Goal: Task Accomplishment & Management: Use online tool/utility

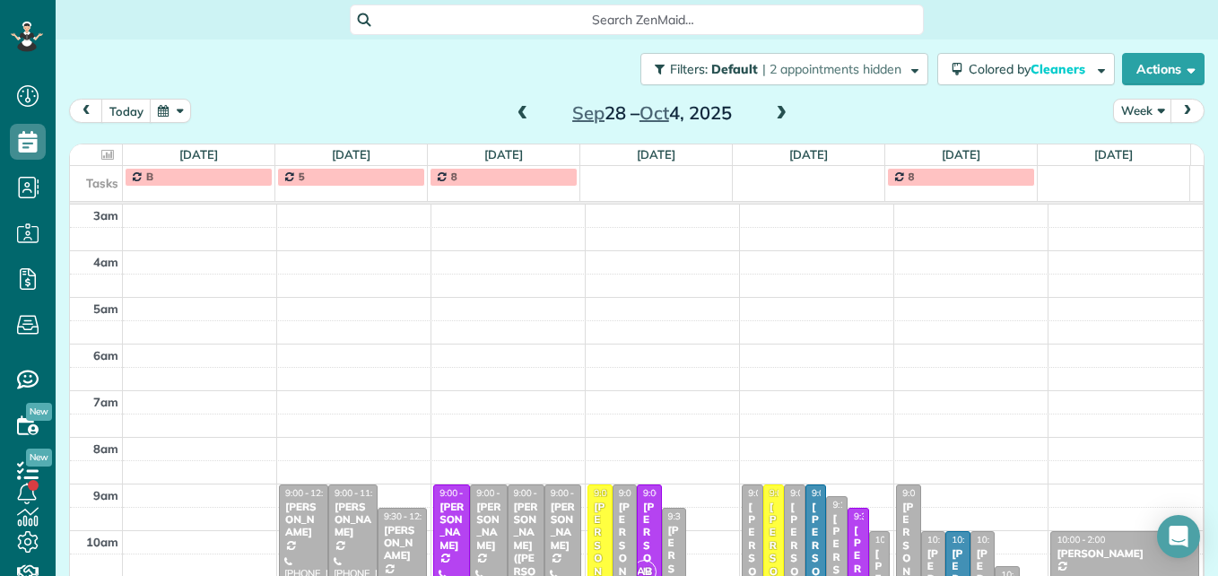
scroll to position [187, 0]
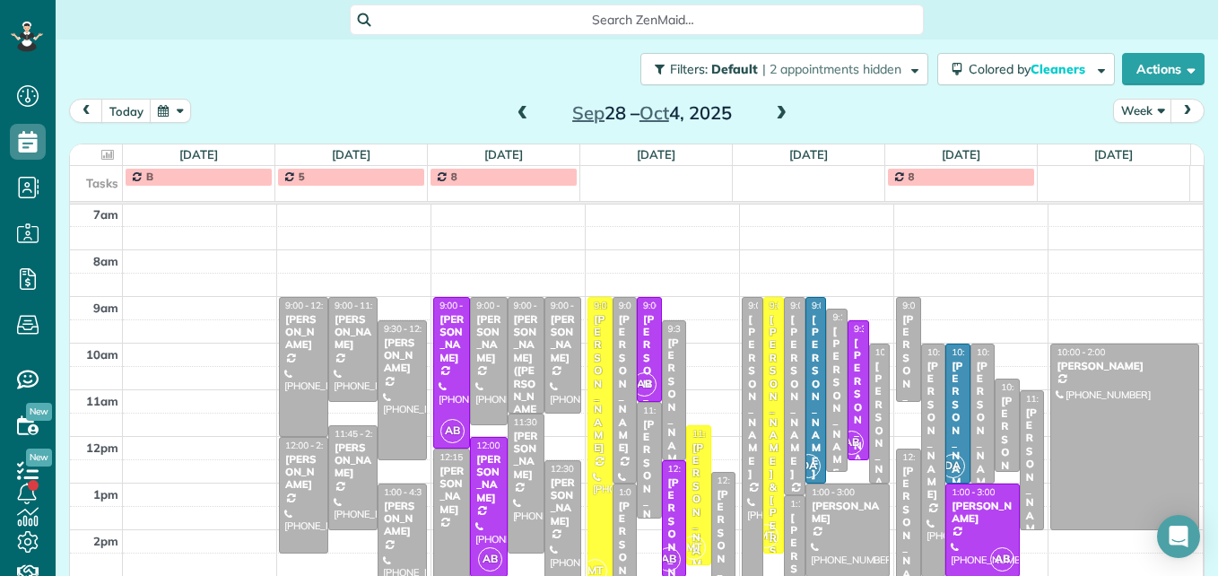
click at [523, 121] on span at bounding box center [523, 114] width 20 height 16
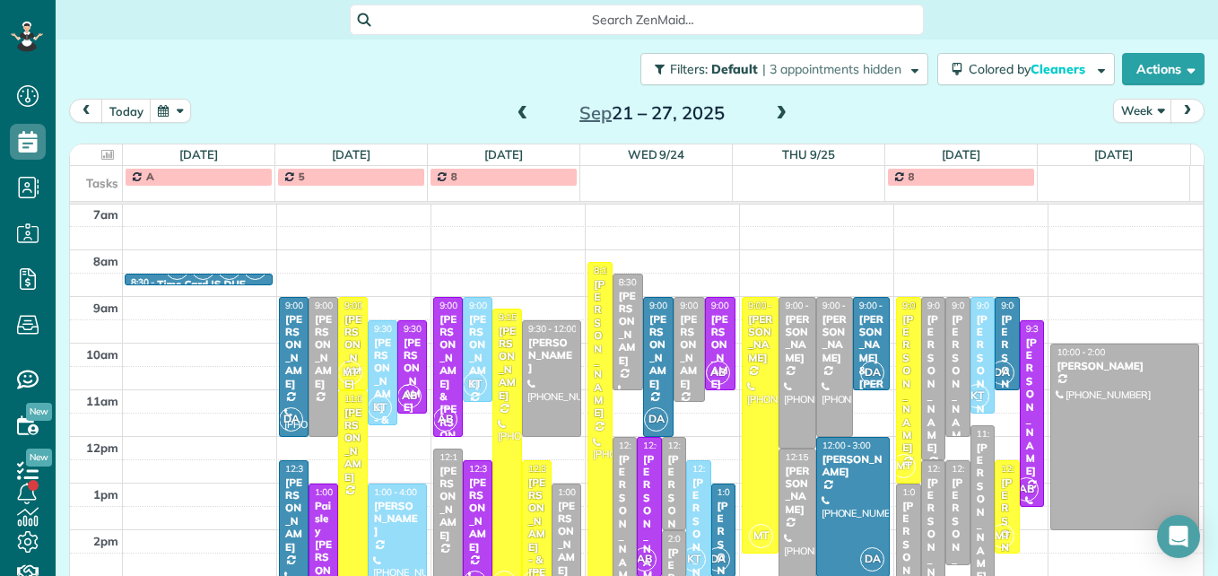
click at [523, 121] on span at bounding box center [523, 114] width 20 height 16
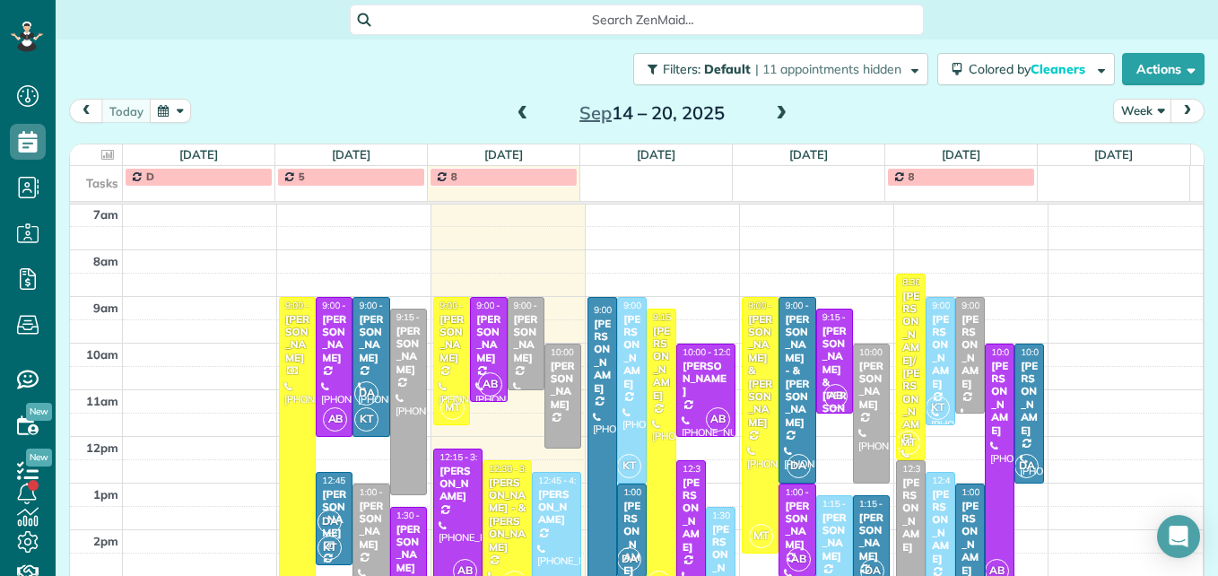
click at [543, 503] on div "[PERSON_NAME]" at bounding box center [556, 507] width 39 height 39
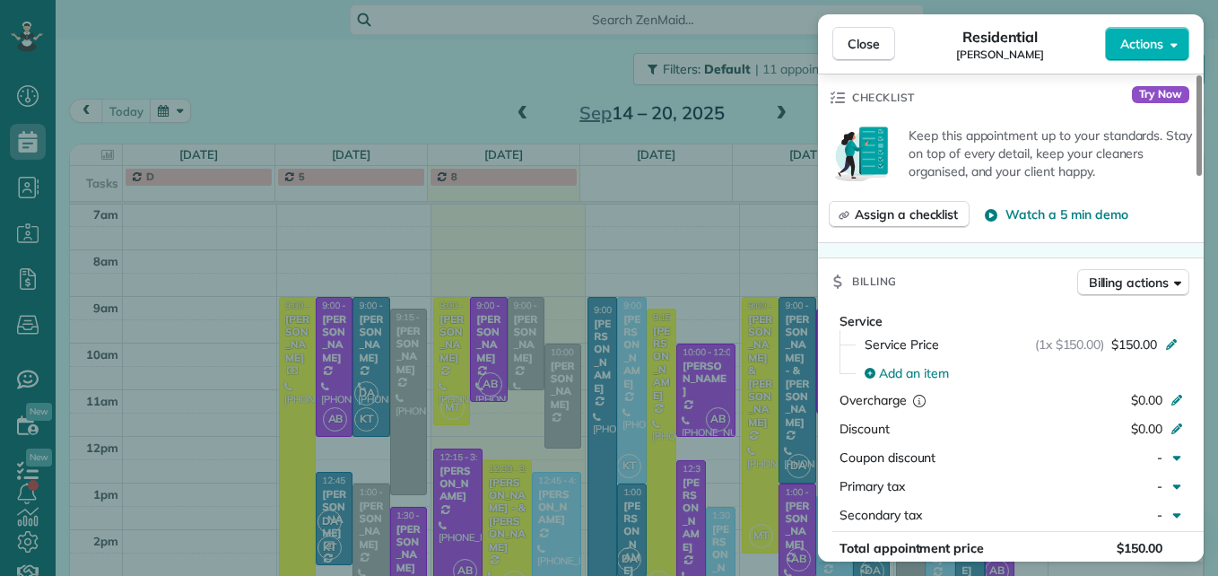
scroll to position [908, 0]
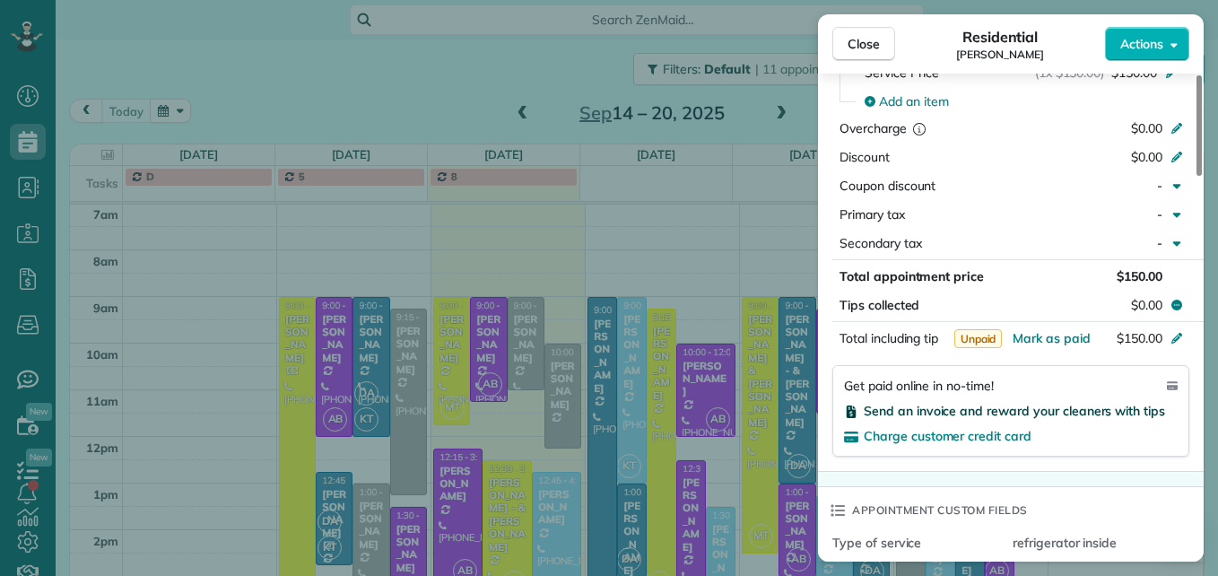
click at [981, 405] on span "Send an invoice and reward your cleaners with tips" at bounding box center [1014, 411] width 301 height 16
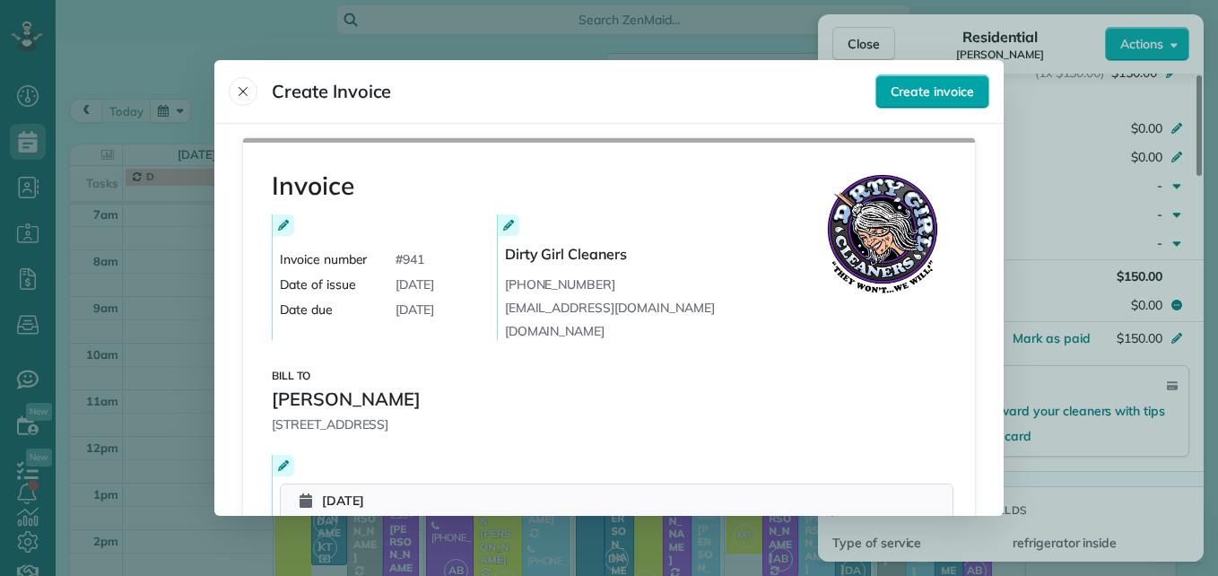
click at [918, 84] on span "Create invoice" at bounding box center [932, 92] width 83 height 18
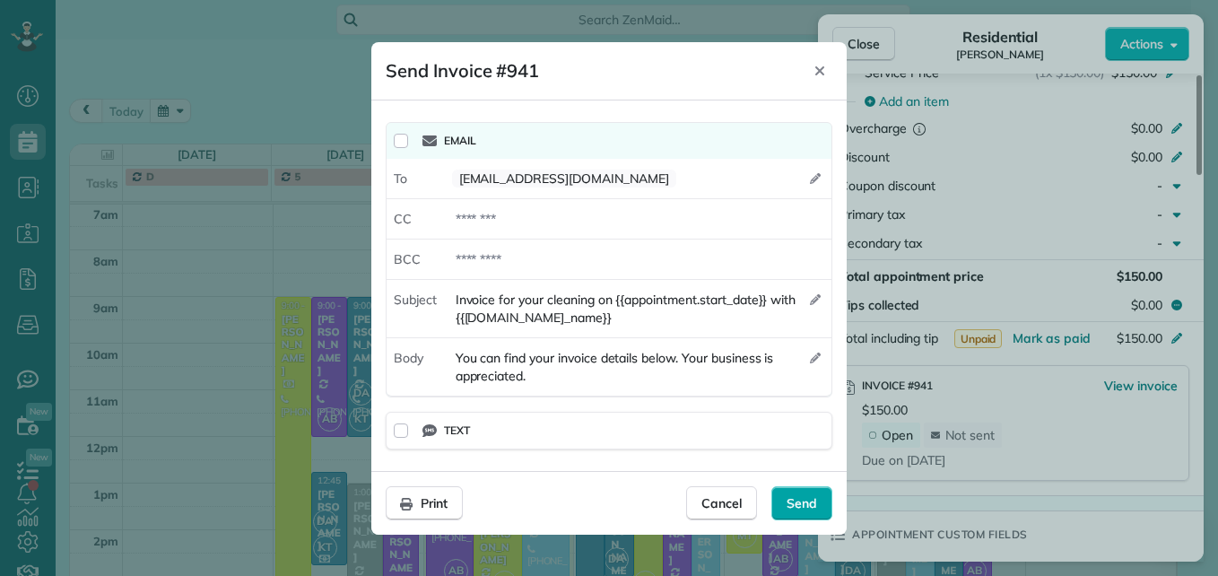
click at [805, 499] on span "Send" at bounding box center [802, 503] width 30 height 18
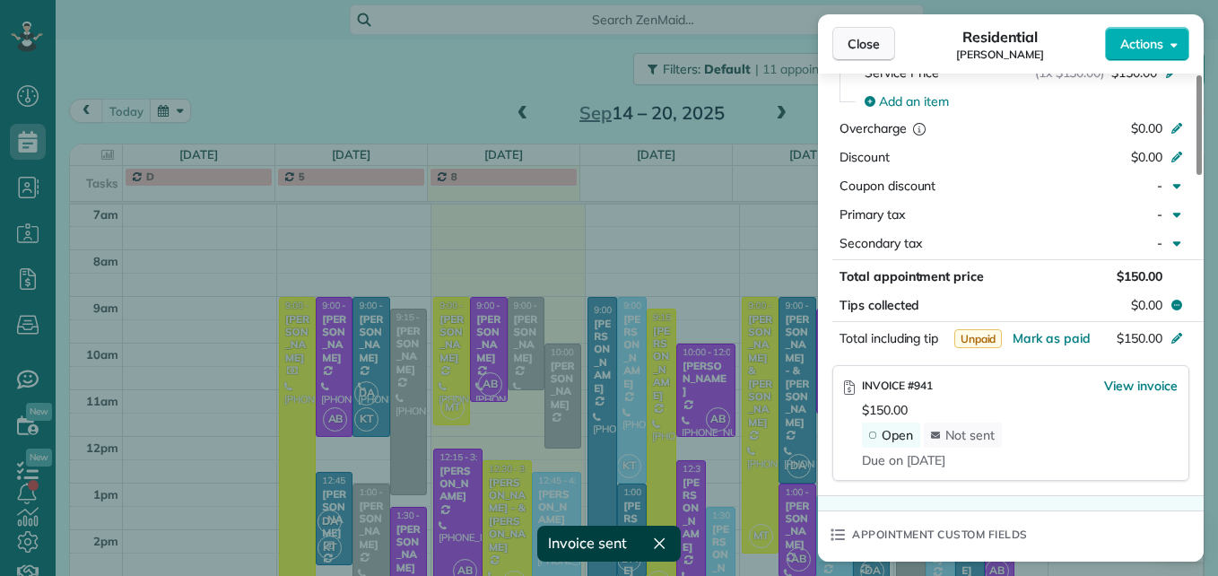
click at [880, 40] on button "Close" at bounding box center [863, 44] width 63 height 34
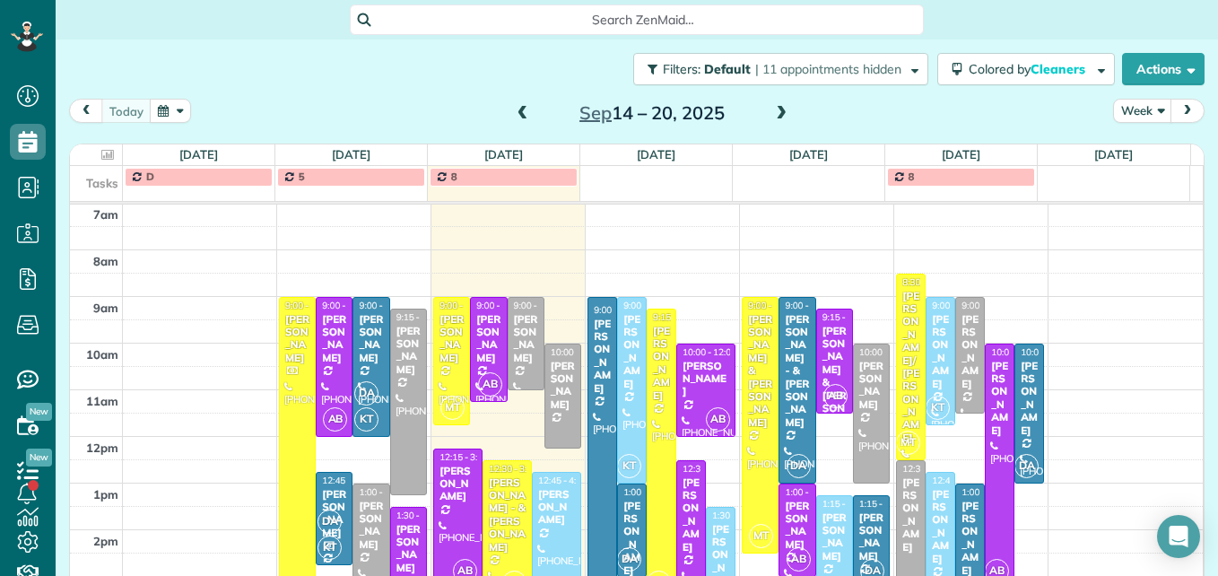
click at [771, 115] on span at bounding box center [781, 114] width 20 height 16
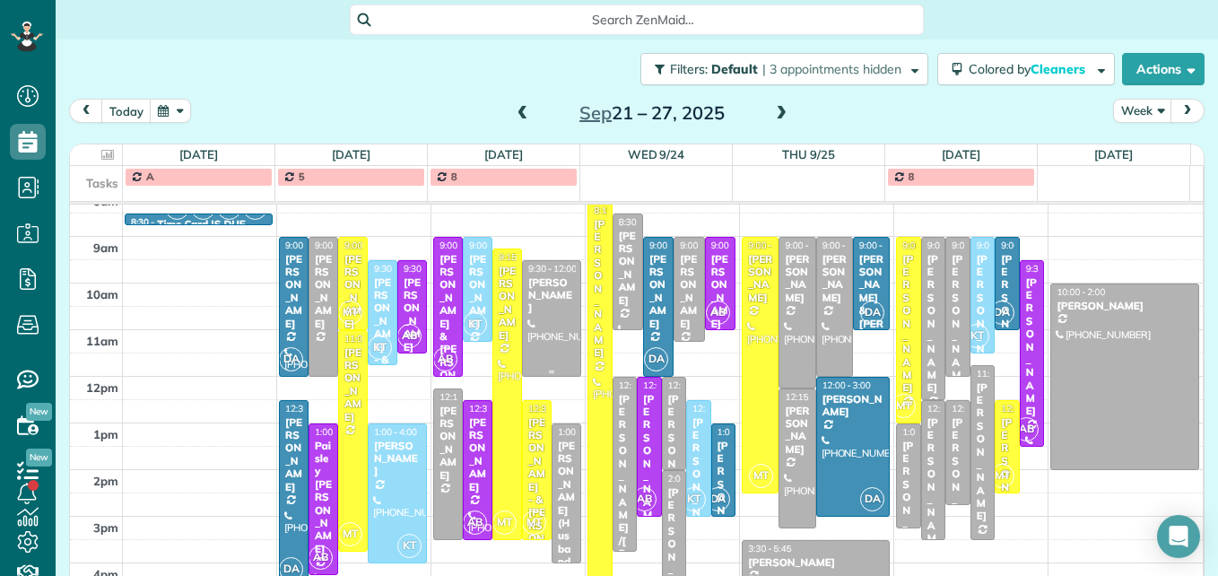
scroll to position [277, 0]
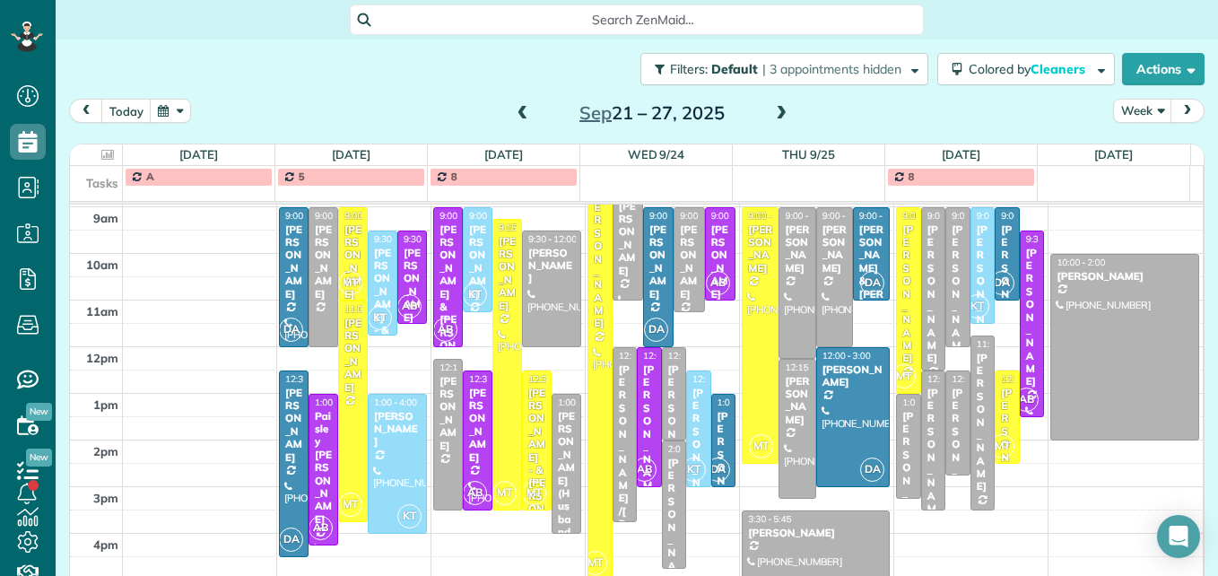
click at [516, 116] on span at bounding box center [523, 114] width 20 height 16
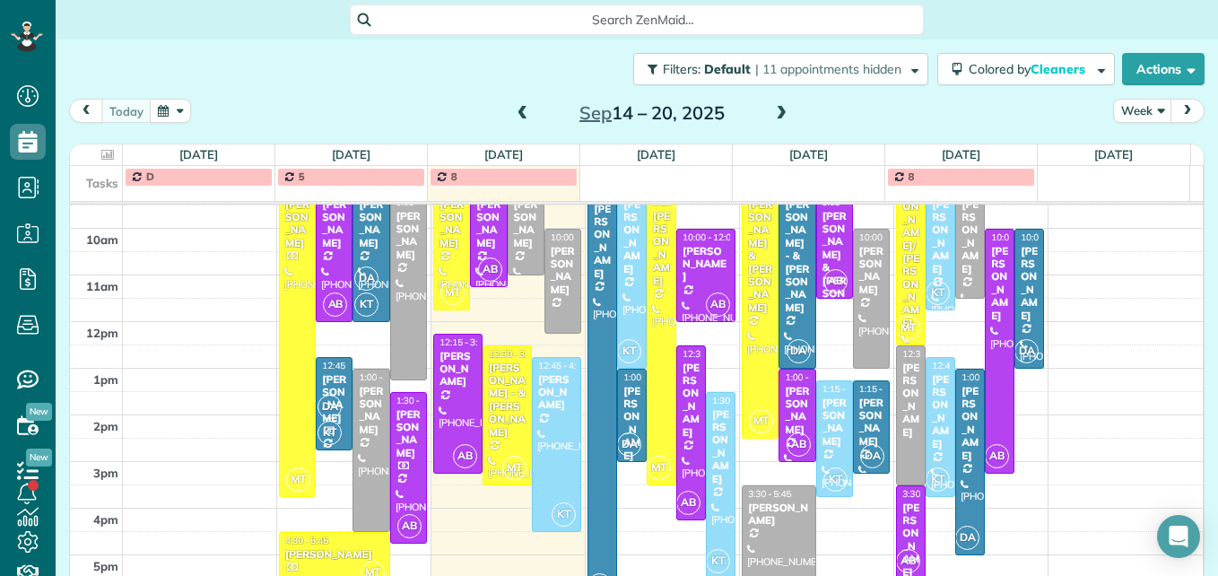
scroll to position [323, 0]
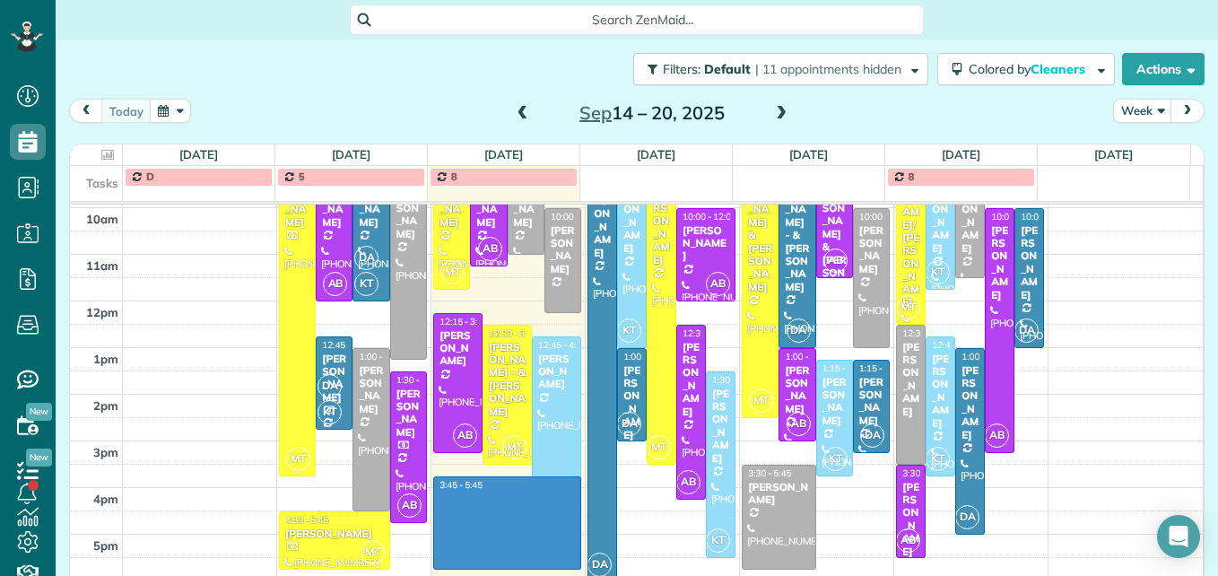
drag, startPoint x: 460, startPoint y: 564, endPoint x: 460, endPoint y: 486, distance: 78.0
click at [460, 486] on div "3am 4am 5am 6am 7am 8am 9am 10am 11am 12pm 1pm 2pm 3pm 4pm 5pm MT 9:00 - 3:45 […" at bounding box center [636, 231] width 1133 height 699
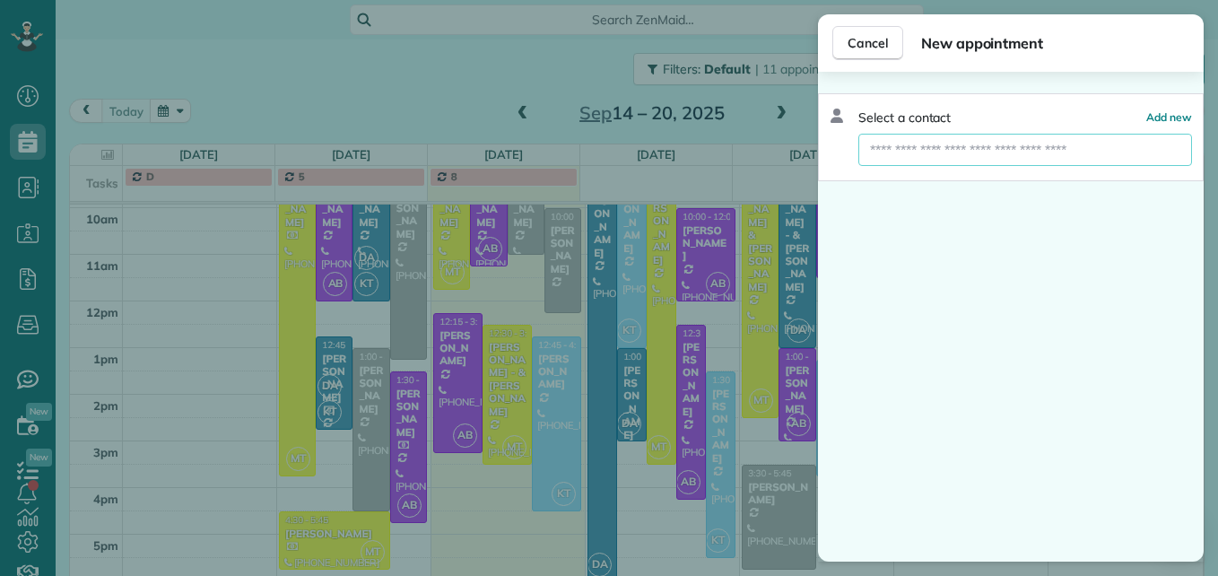
click at [961, 138] on input "text" at bounding box center [1025, 150] width 334 height 32
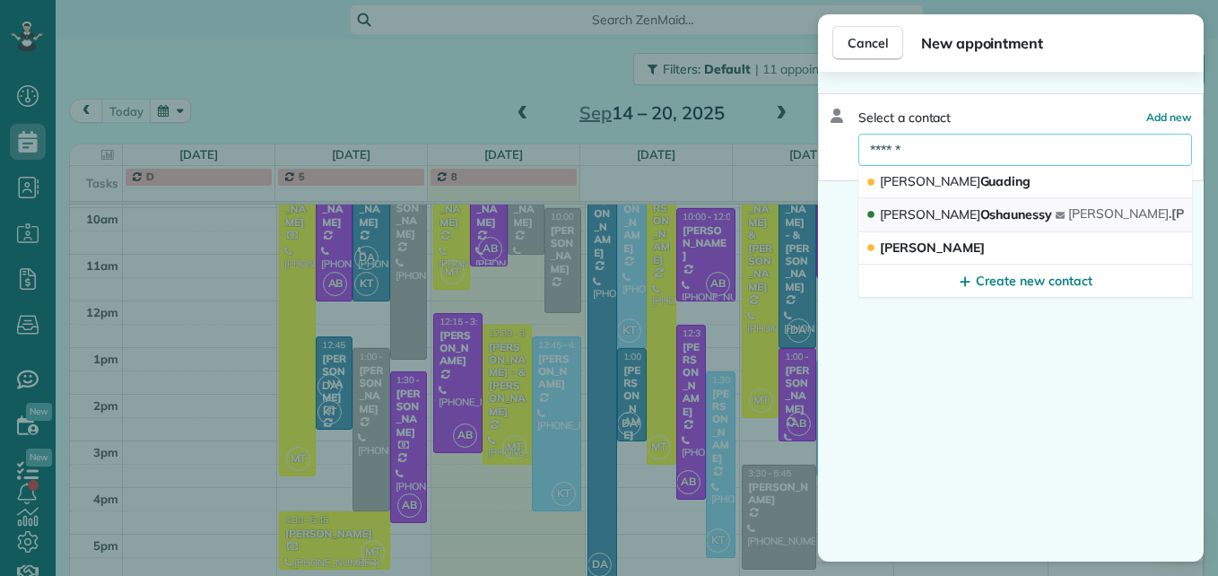
type input "******"
click at [961, 204] on button "[PERSON_NAME] [PERSON_NAME] .[PERSON_NAME][EMAIL_ADDRESS][DOMAIN_NAME]" at bounding box center [1025, 215] width 334 height 34
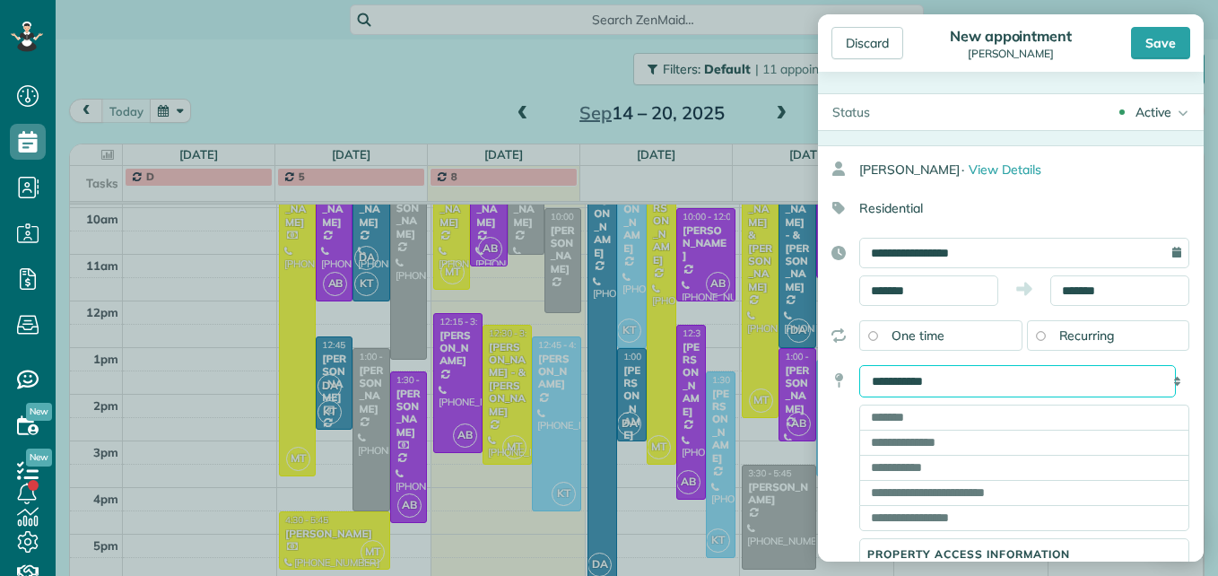
click at [957, 382] on select "**********" at bounding box center [1017, 381] width 317 height 32
select select "*******"
click at [859, 365] on select "**********" at bounding box center [1017, 381] width 317 height 32
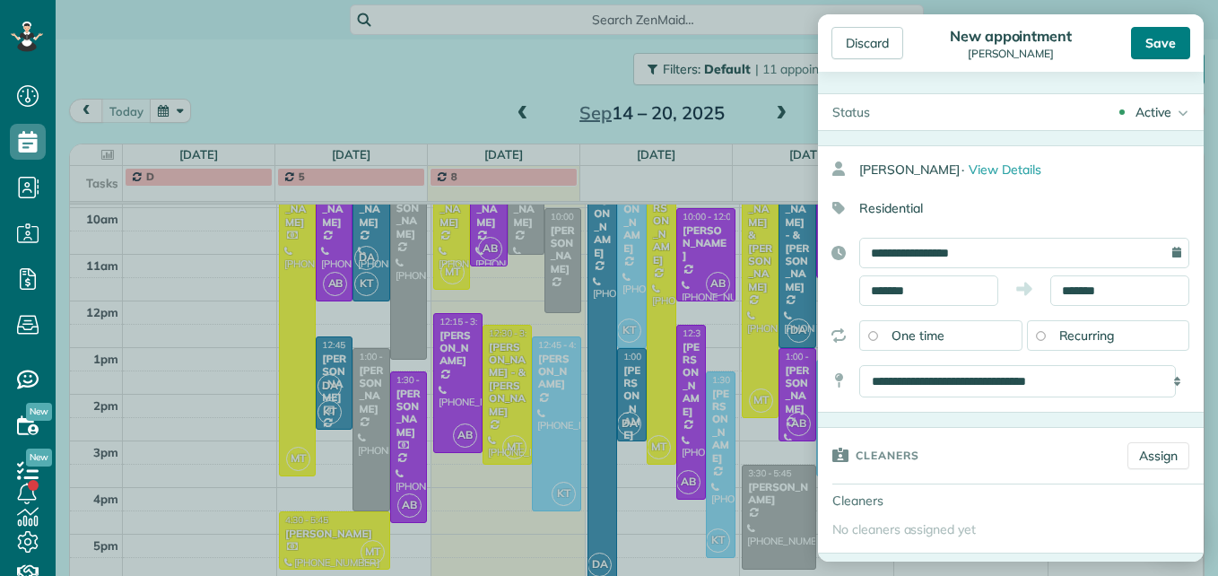
click at [1135, 54] on div "Save" at bounding box center [1160, 43] width 59 height 32
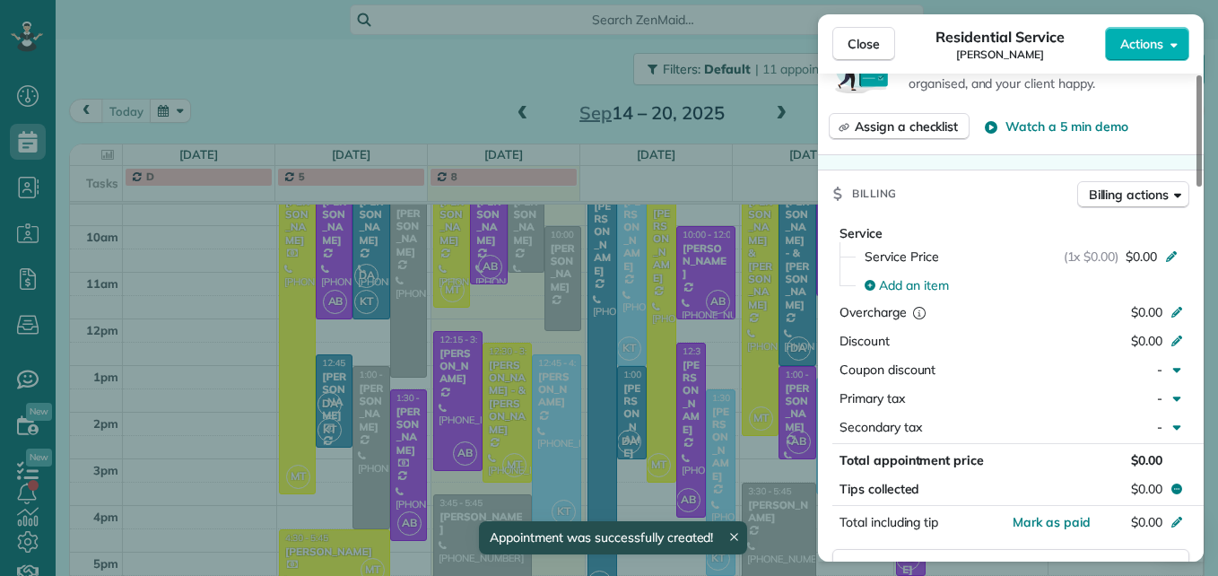
scroll to position [626, 0]
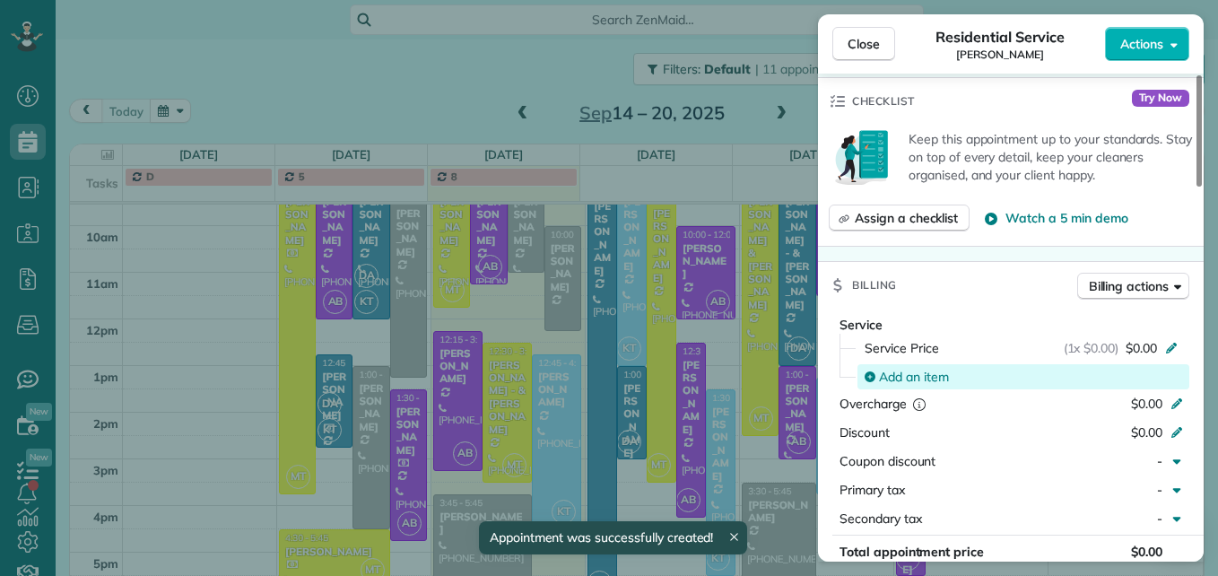
click at [943, 368] on span "Add an item" at bounding box center [914, 377] width 70 height 18
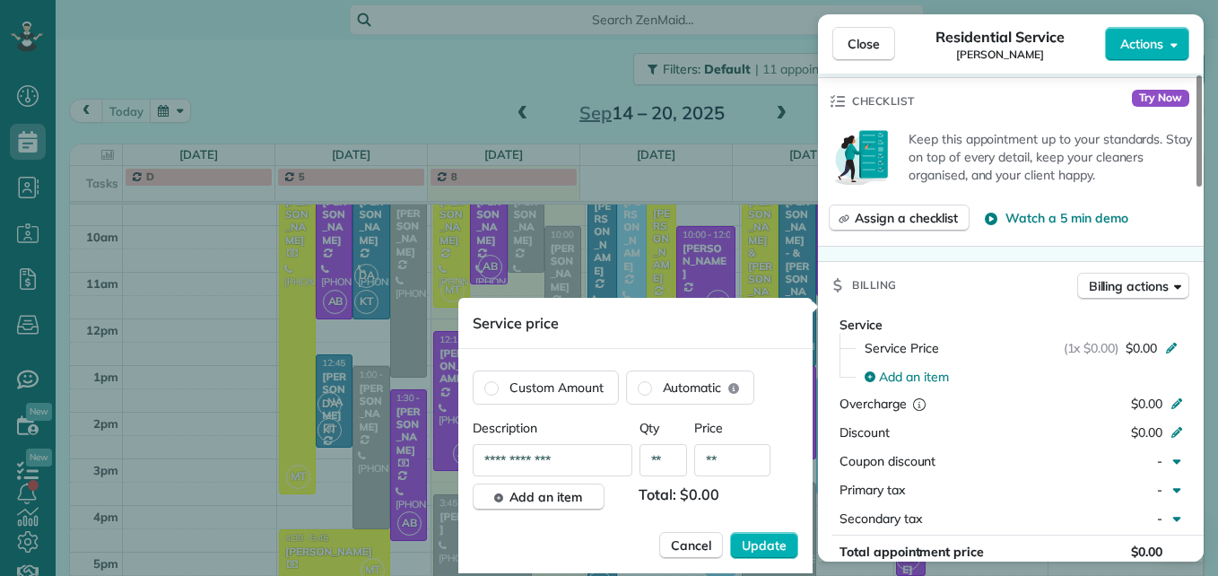
click at [720, 464] on input "**" at bounding box center [732, 460] width 76 height 32
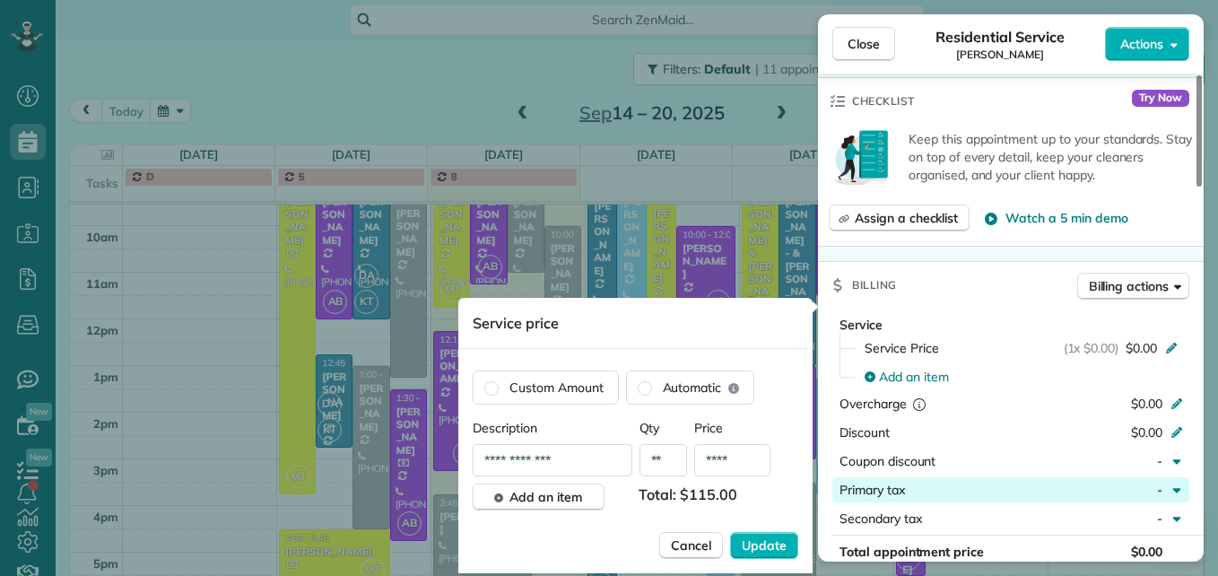
type input "****"
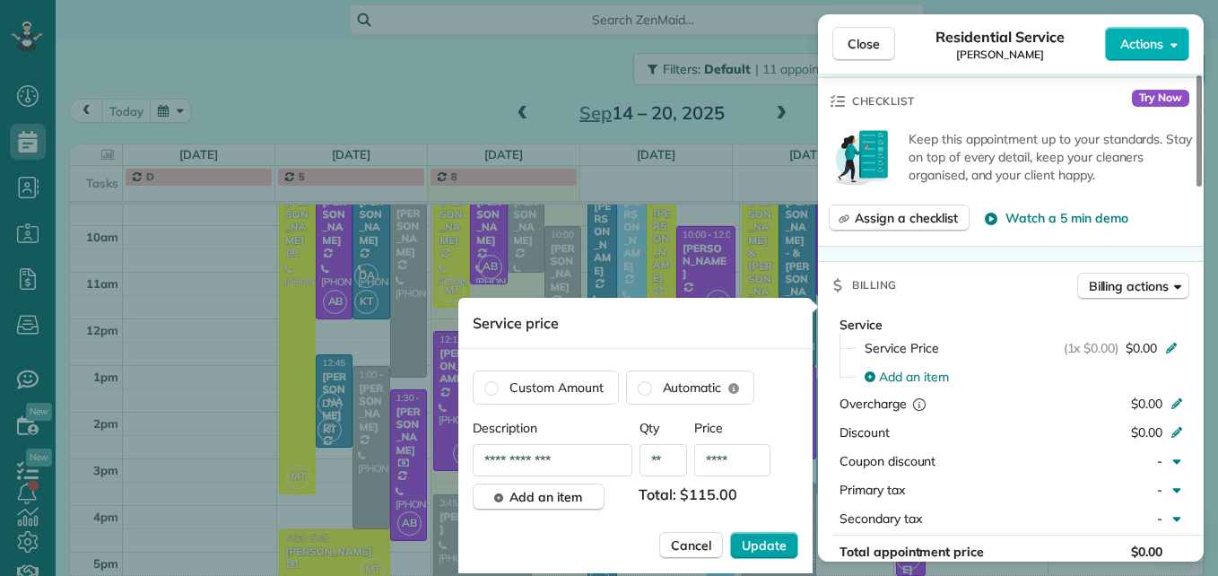
click at [767, 553] on span "Update" at bounding box center [764, 545] width 45 height 18
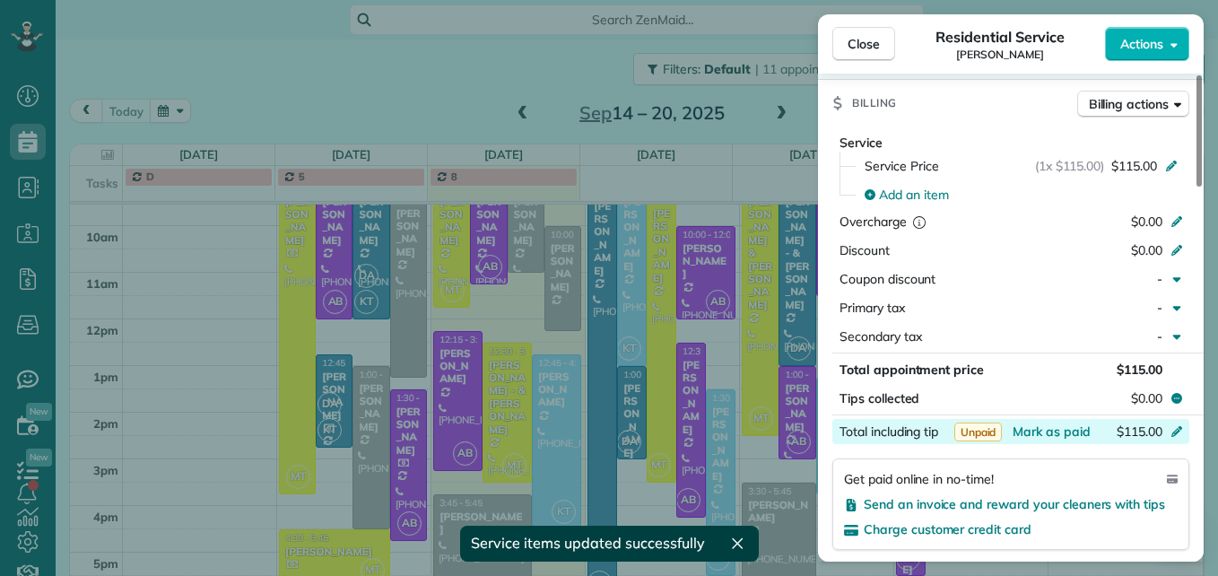
scroll to position [900, 0]
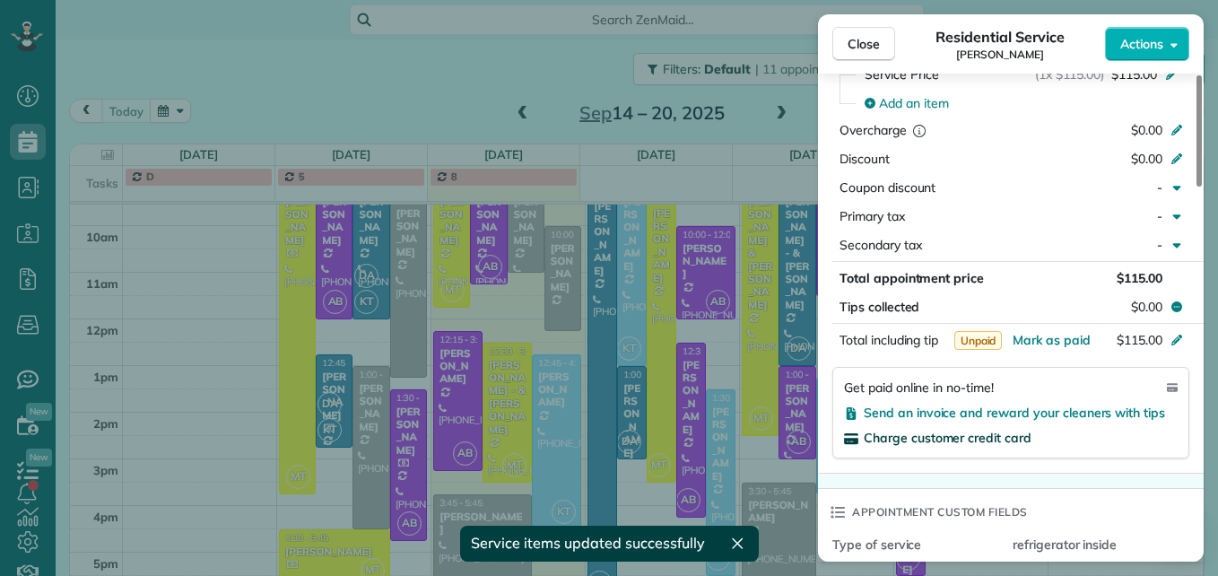
click at [948, 430] on span "Charge customer credit card" at bounding box center [948, 438] width 168 height 16
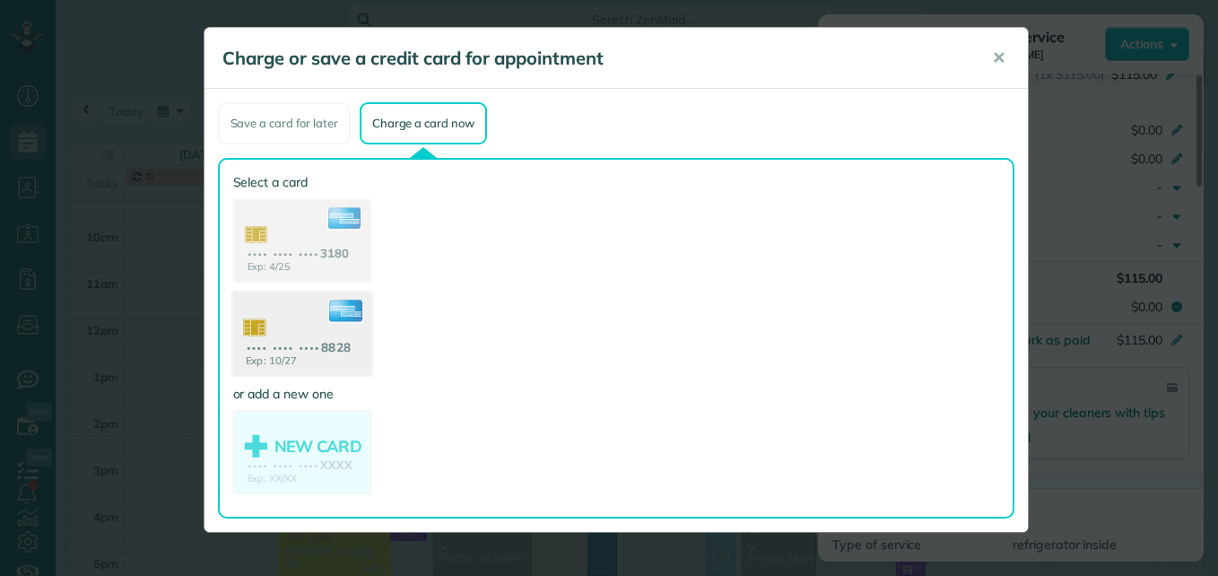
click at [290, 335] on use at bounding box center [301, 335] width 138 height 87
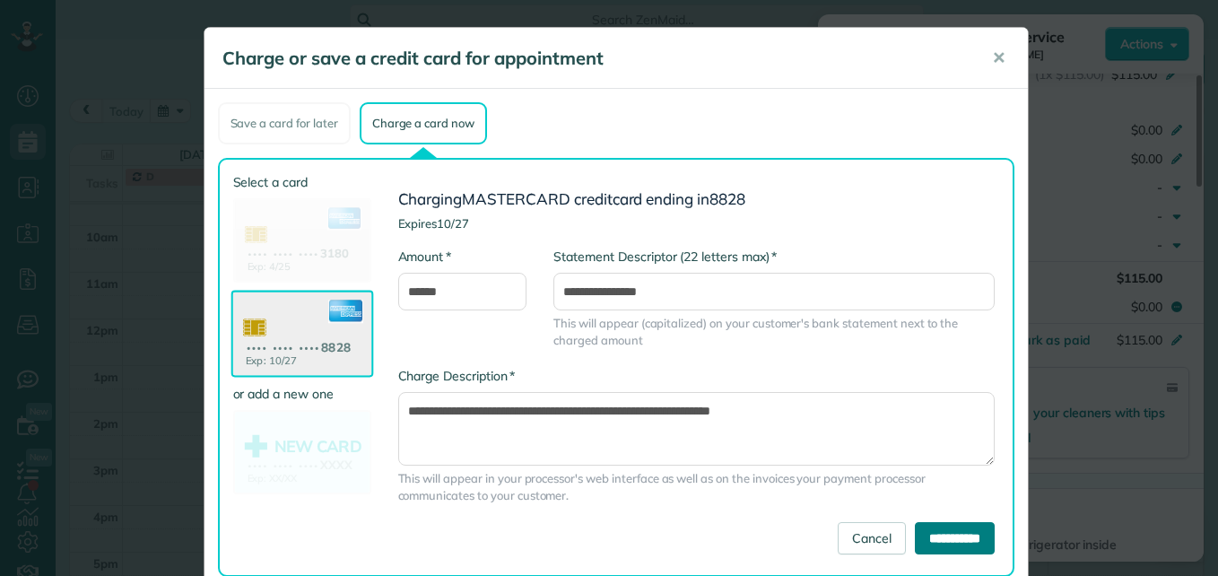
click at [915, 543] on input "**********" at bounding box center [955, 538] width 80 height 32
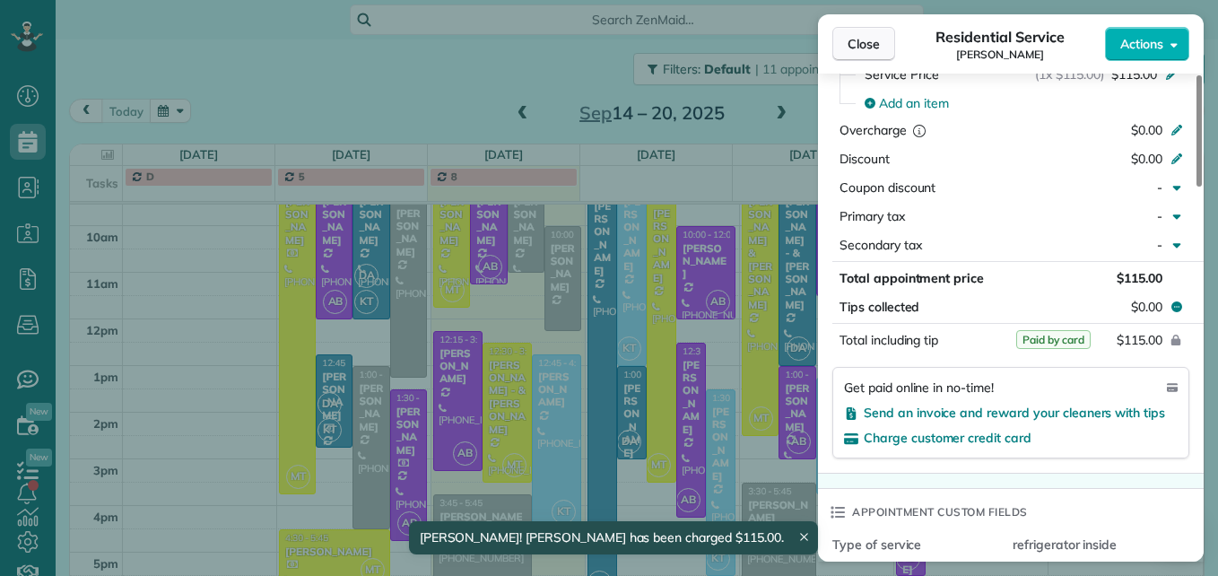
click at [872, 40] on span "Close" at bounding box center [864, 44] width 32 height 18
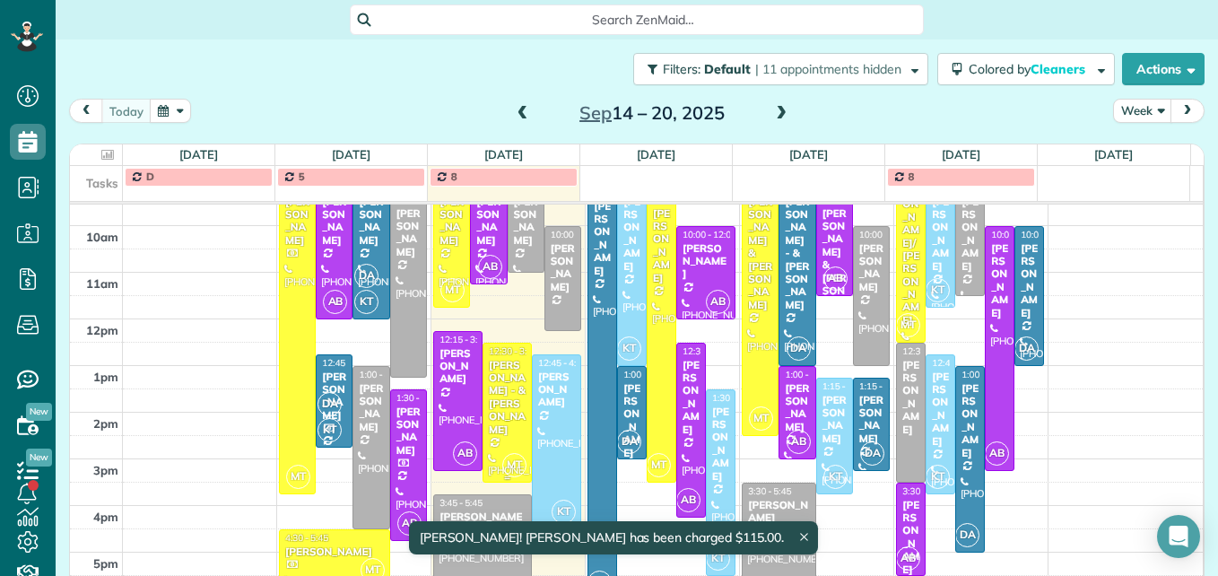
click at [488, 414] on div "[PERSON_NAME] - & [PERSON_NAME]" at bounding box center [507, 397] width 39 height 77
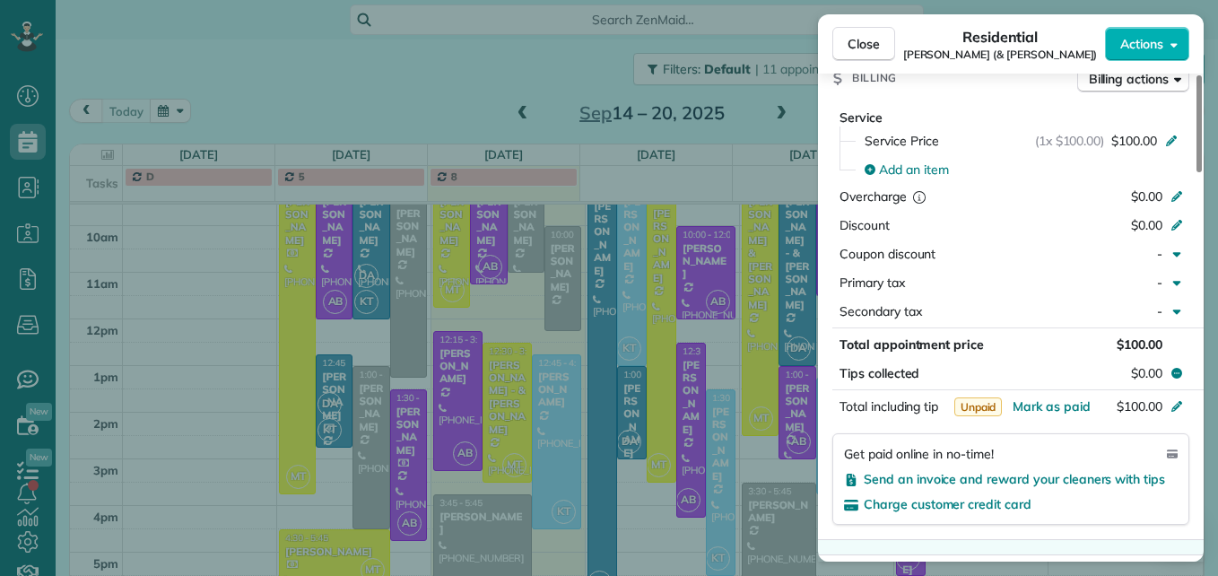
scroll to position [996, 0]
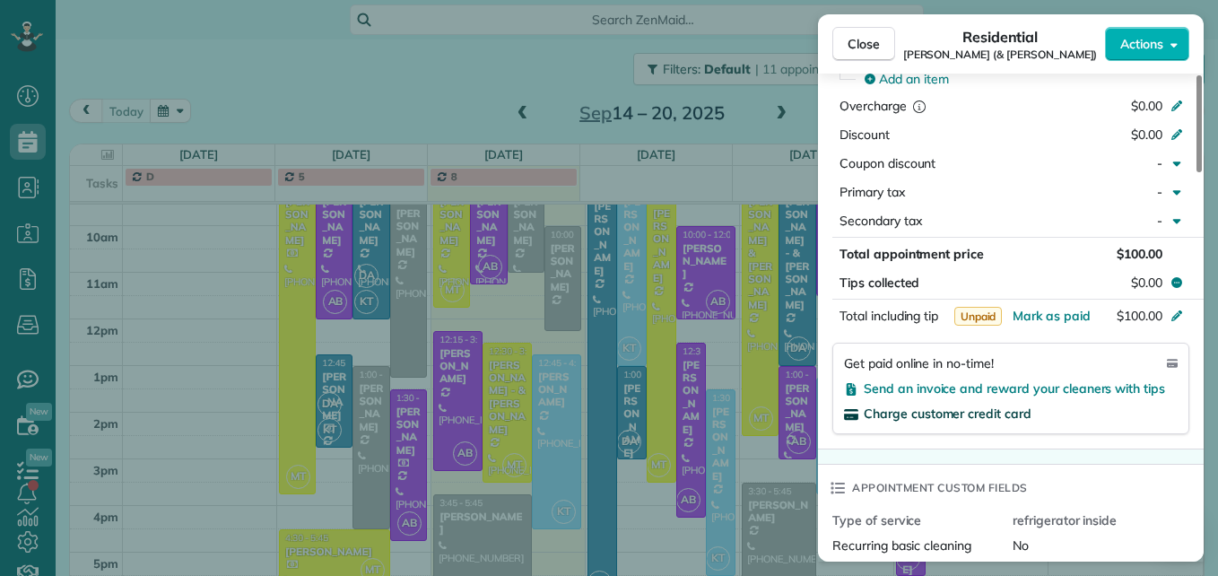
click at [942, 419] on span "Charge customer credit card" at bounding box center [948, 413] width 168 height 16
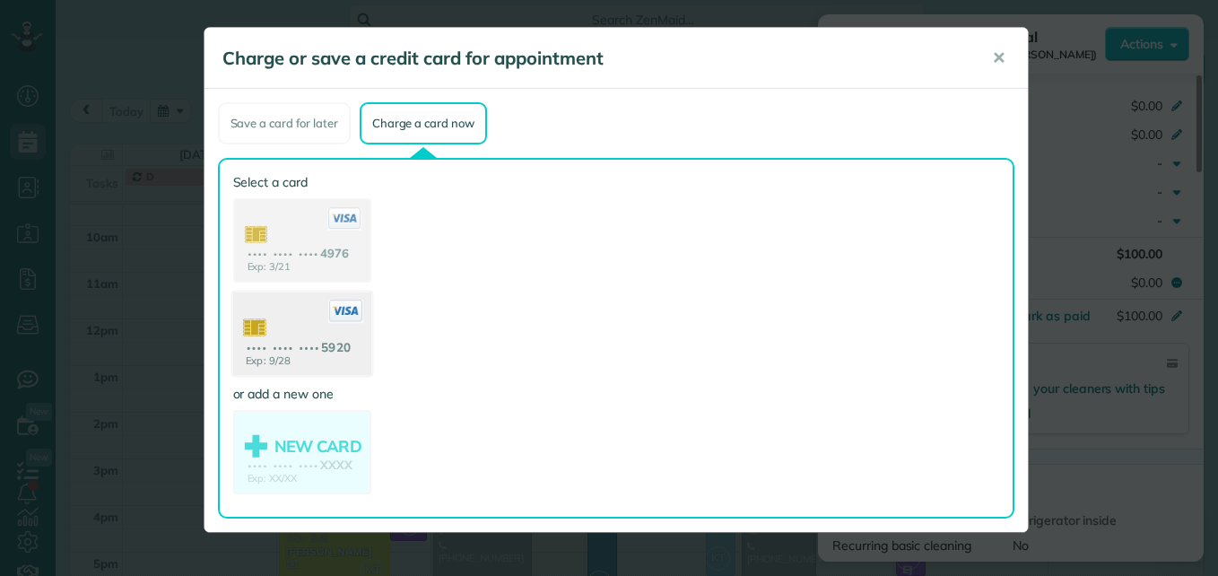
click at [295, 340] on use at bounding box center [301, 335] width 138 height 87
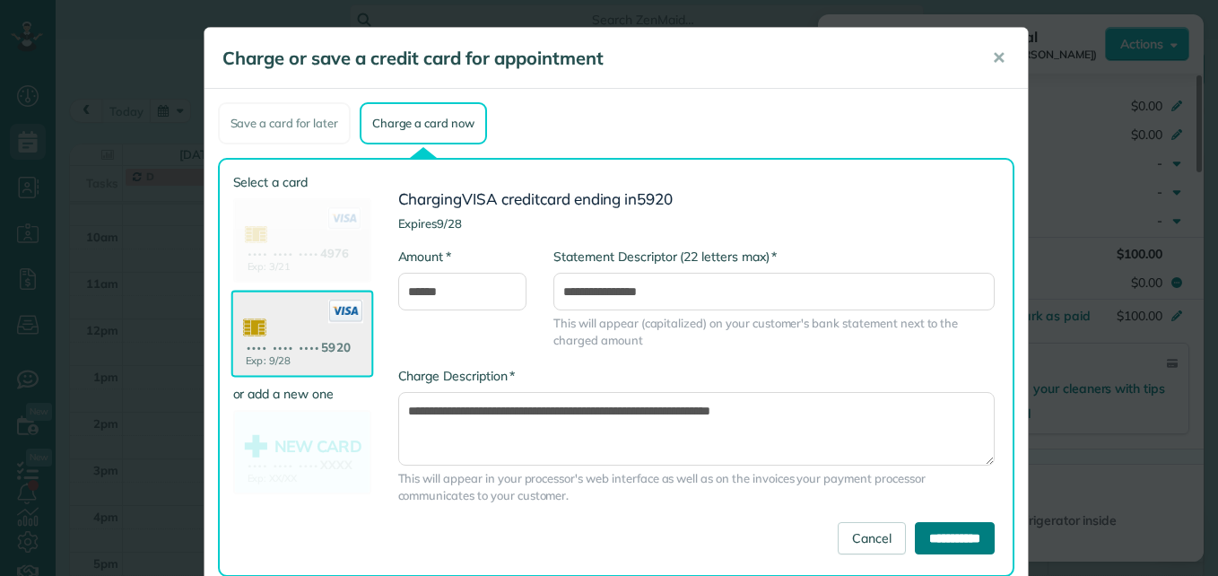
click at [915, 535] on input "**********" at bounding box center [955, 538] width 80 height 32
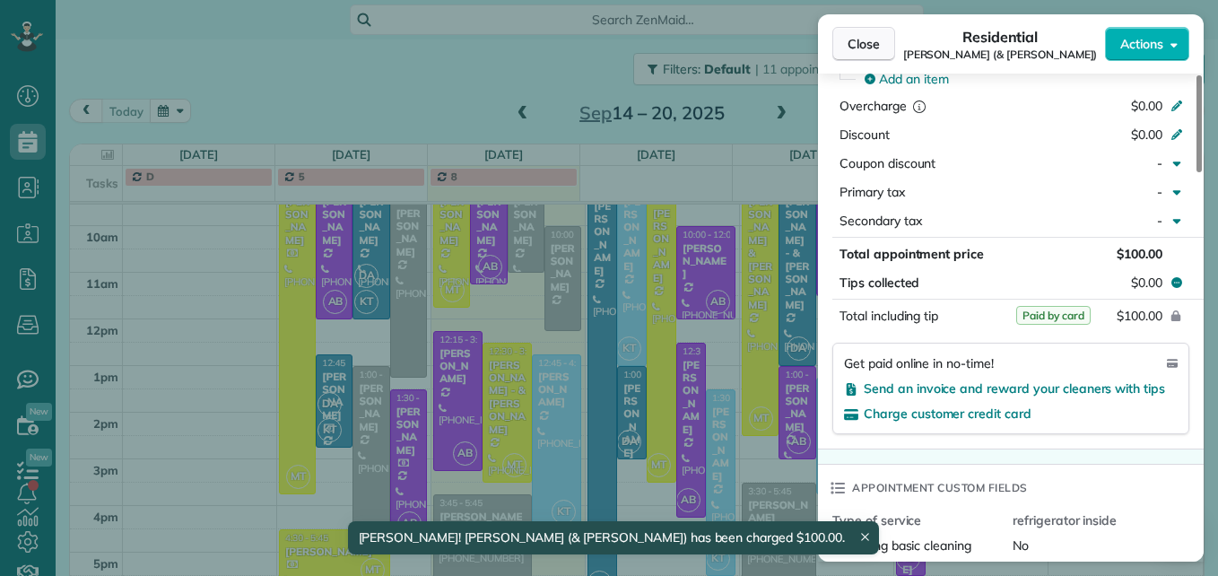
click at [850, 43] on span "Close" at bounding box center [864, 44] width 32 height 18
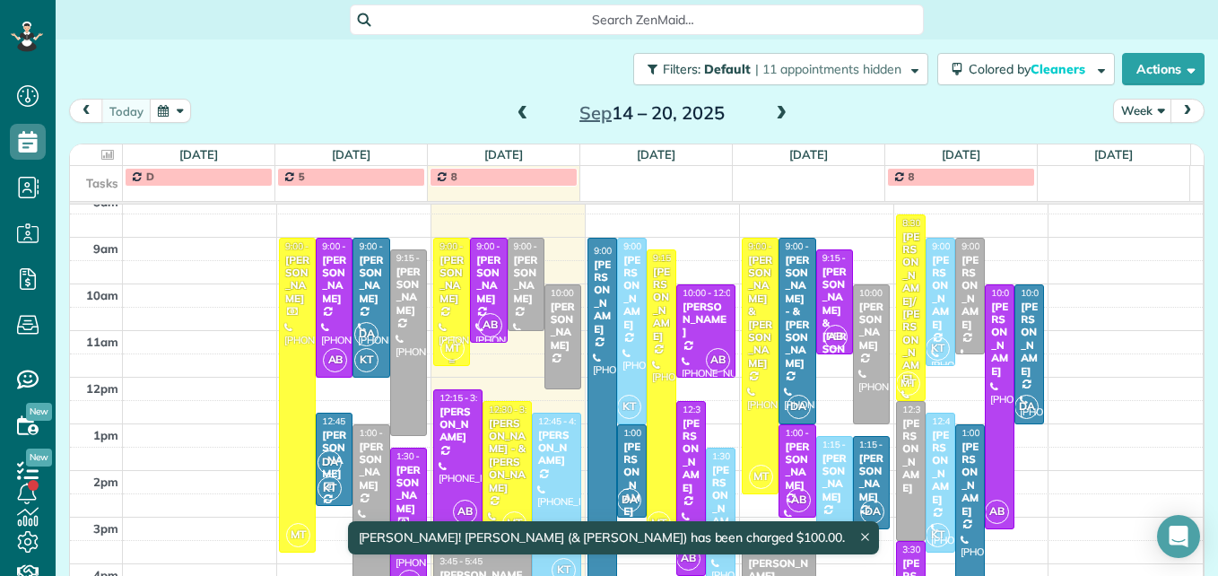
scroll to position [215, 0]
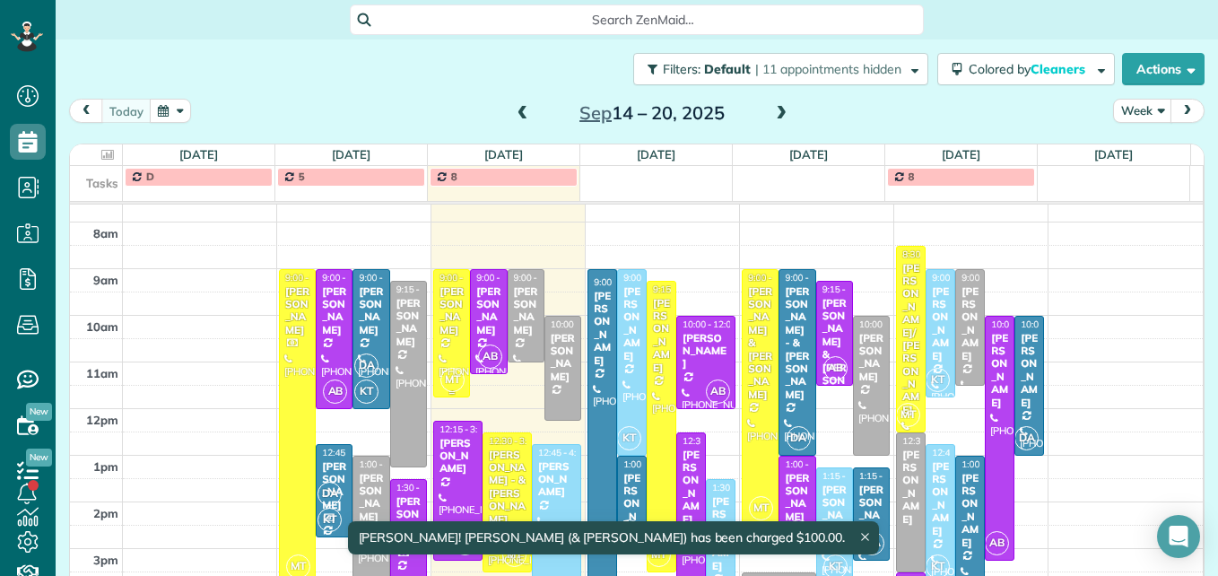
click at [439, 308] on div "[PERSON_NAME]" at bounding box center [452, 311] width 26 height 52
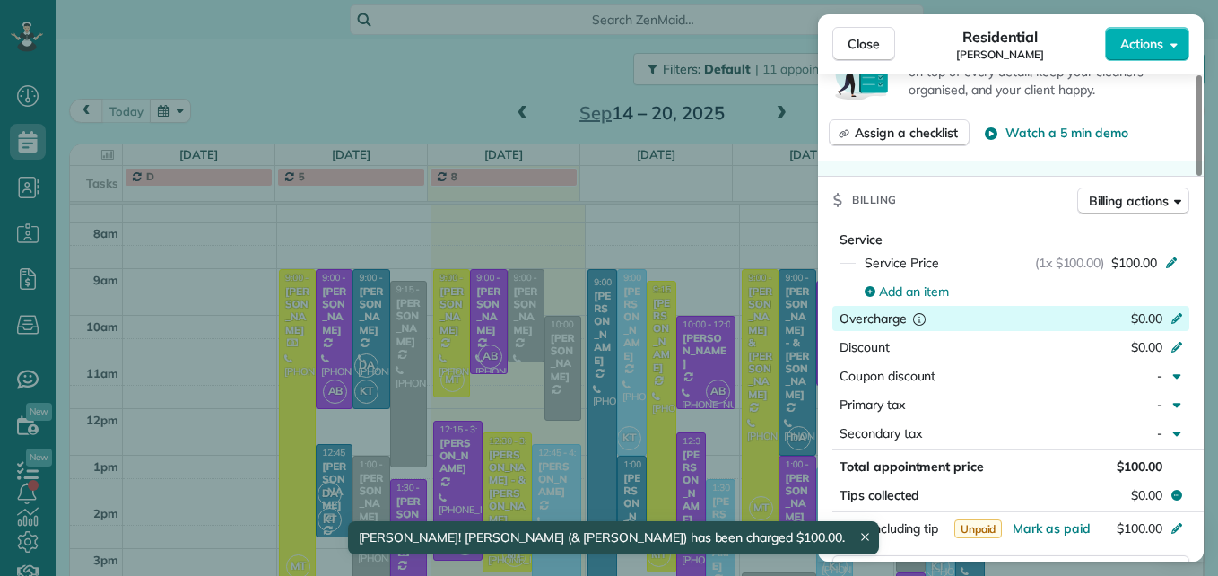
scroll to position [989, 0]
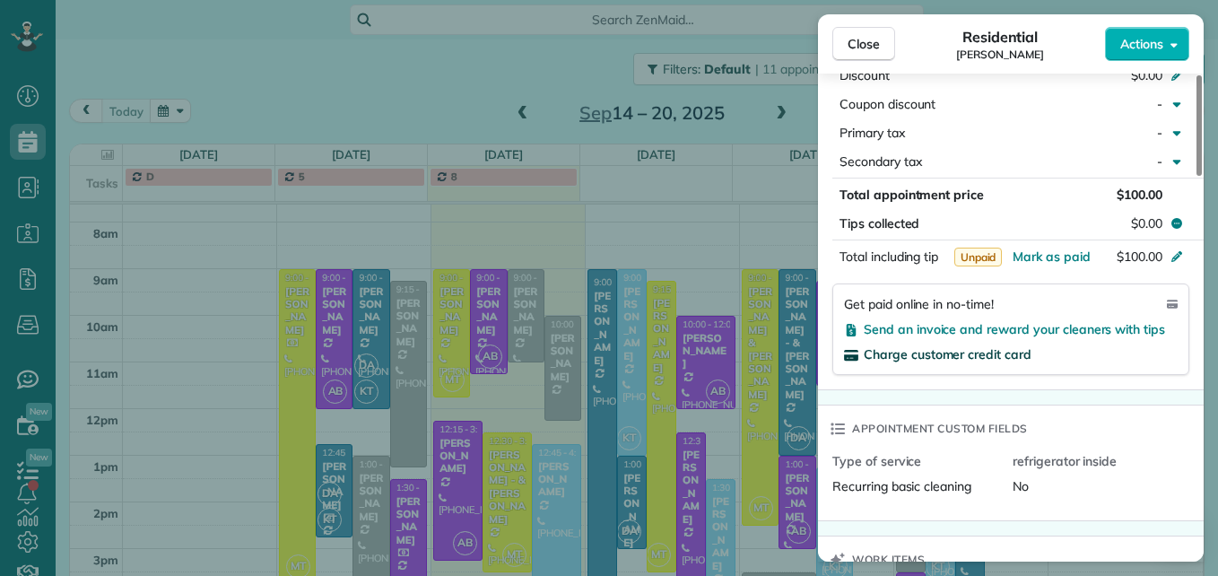
click at [972, 353] on span "Charge customer credit card" at bounding box center [948, 354] width 168 height 16
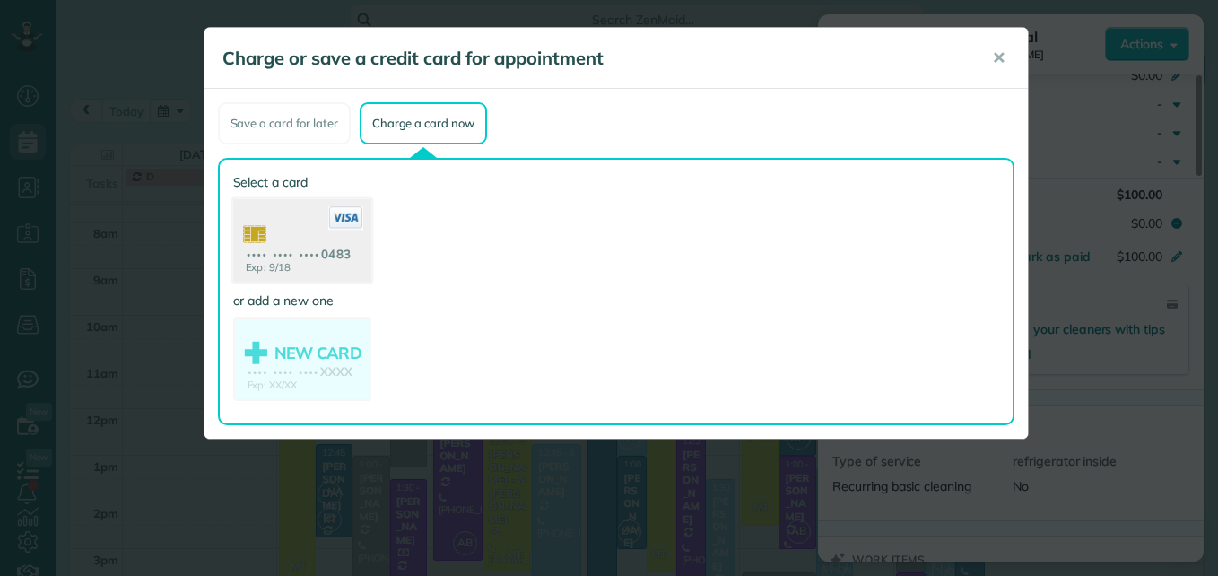
click at [283, 257] on use at bounding box center [301, 242] width 138 height 87
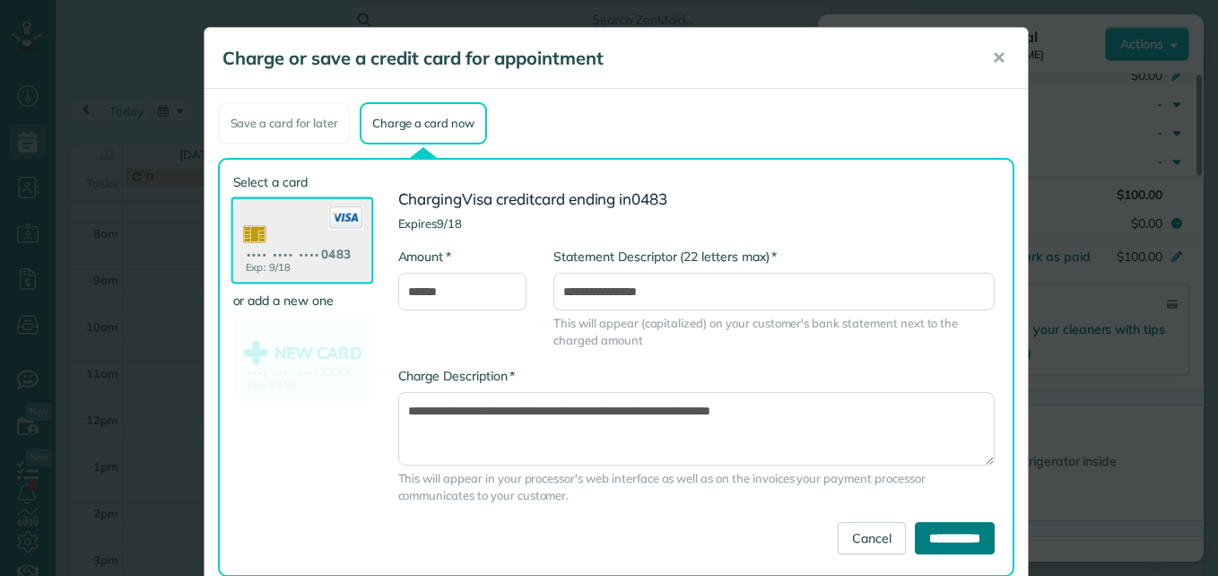
click at [934, 533] on input "**********" at bounding box center [955, 538] width 80 height 32
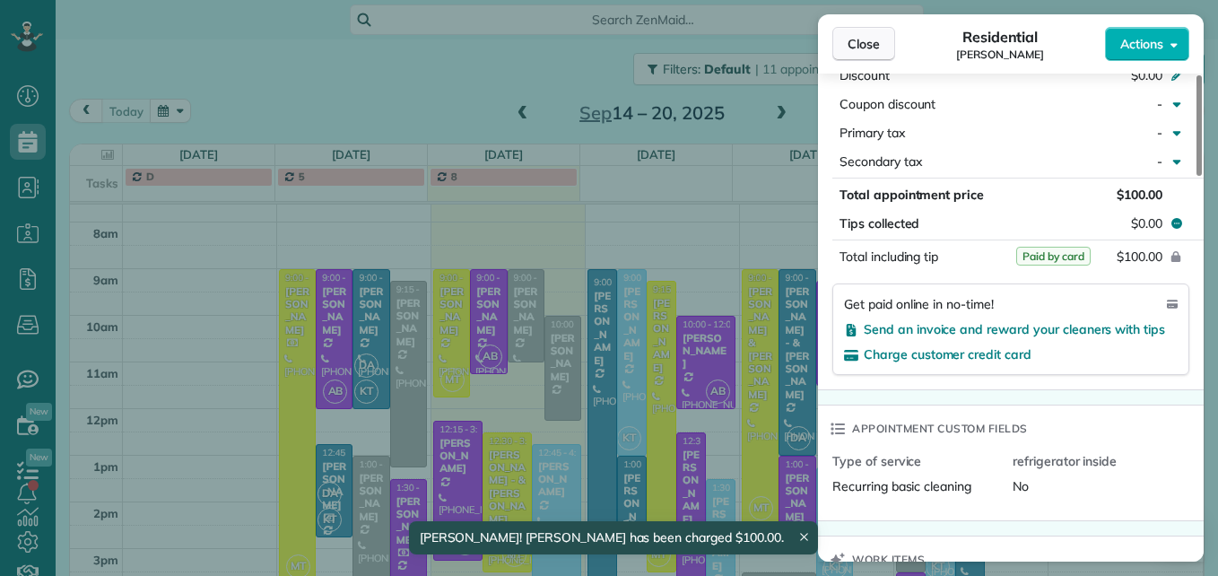
click at [856, 41] on span "Close" at bounding box center [864, 44] width 32 height 18
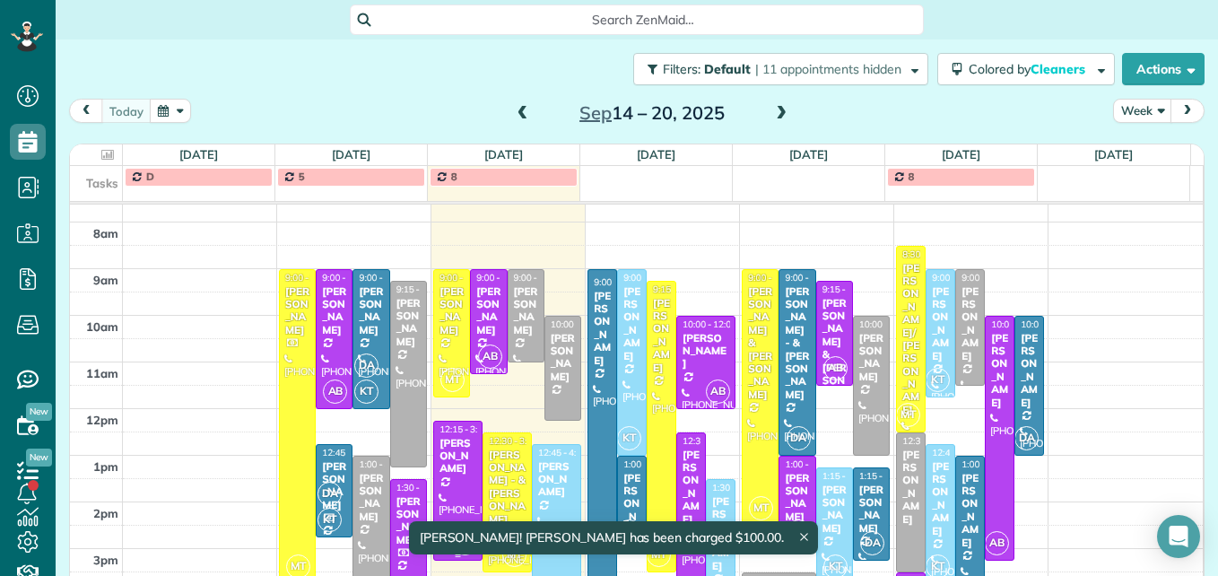
click at [445, 475] on div at bounding box center [458, 491] width 48 height 138
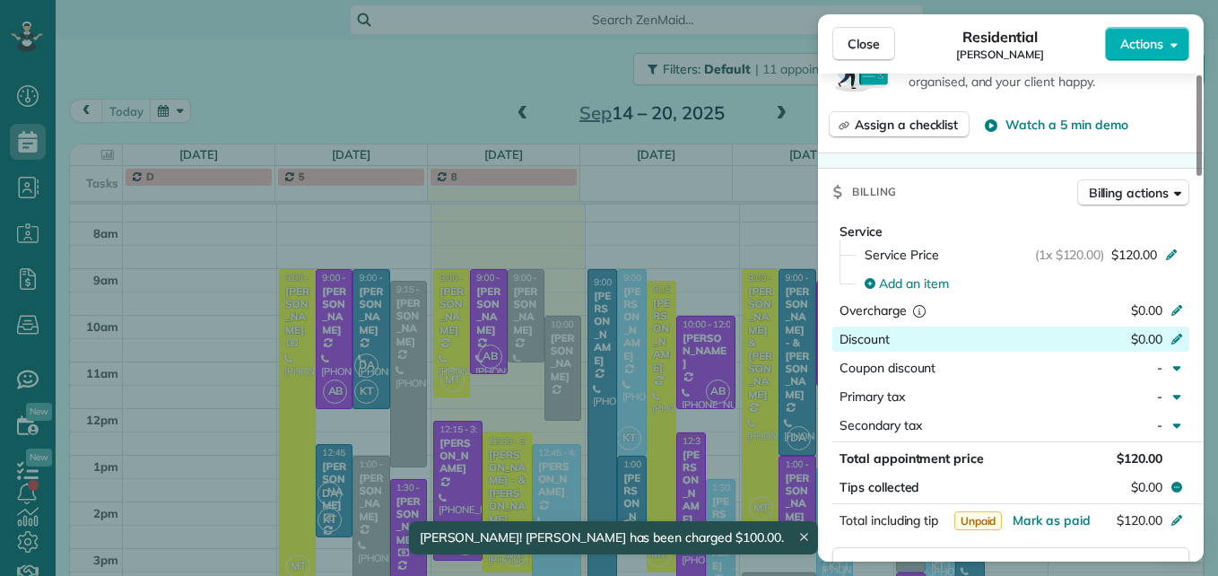
scroll to position [908, 0]
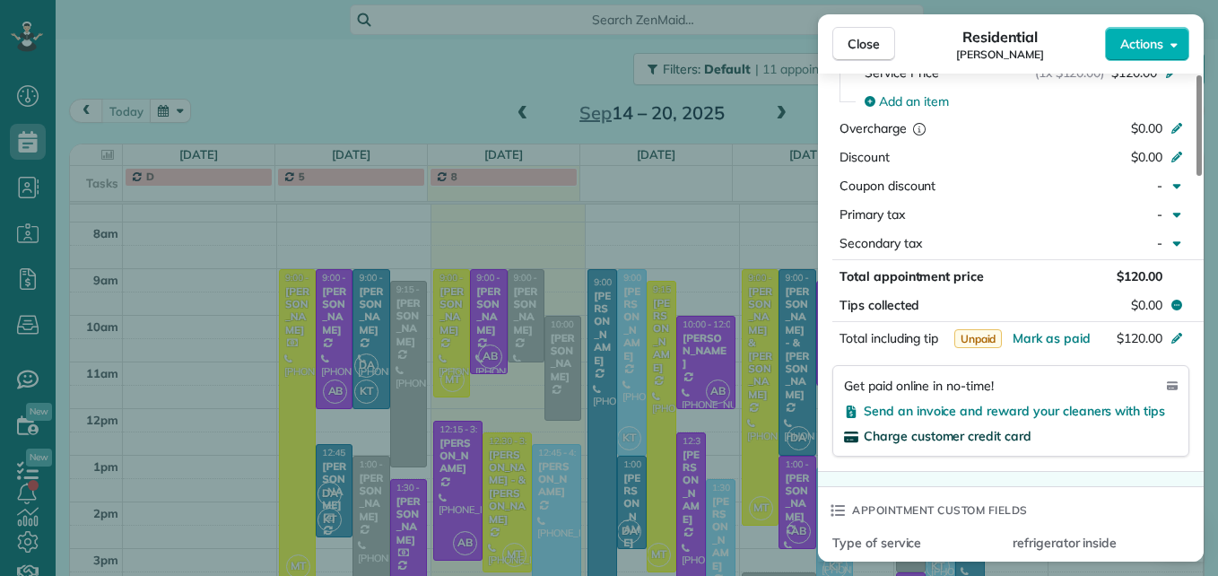
click at [913, 438] on span "Charge customer credit card" at bounding box center [948, 436] width 168 height 16
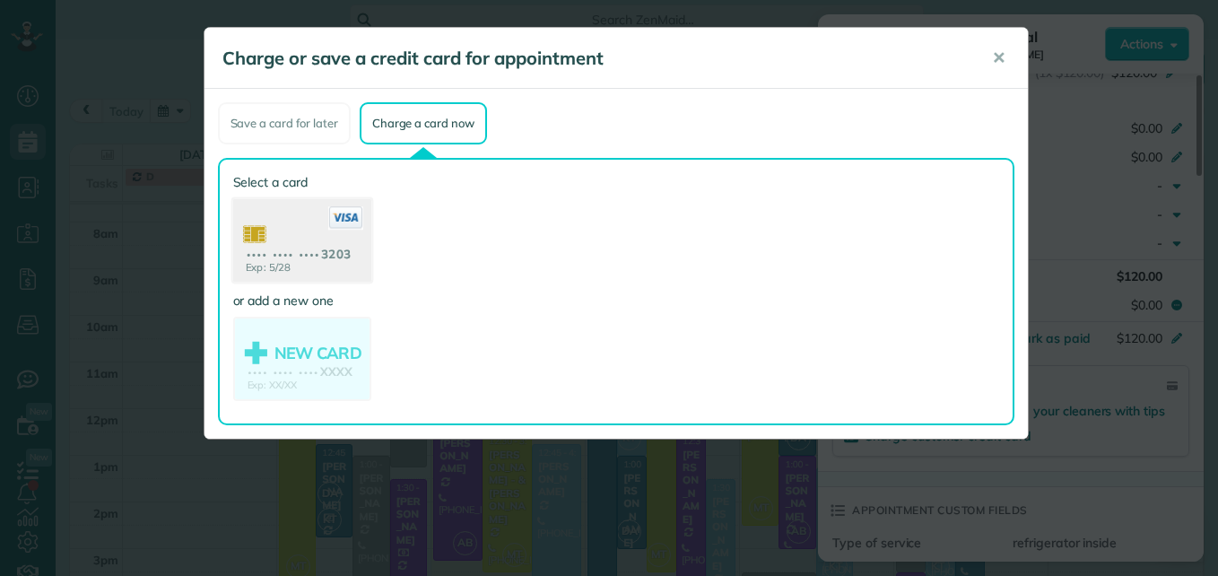
click at [298, 246] on use at bounding box center [301, 242] width 138 height 87
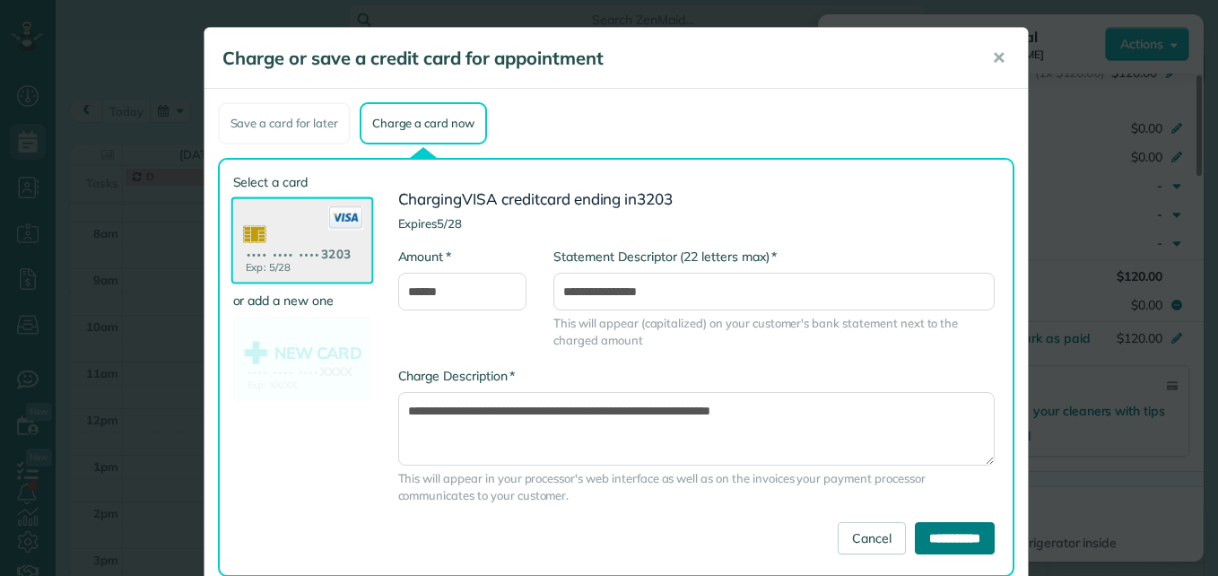
click at [948, 543] on input "**********" at bounding box center [955, 538] width 80 height 32
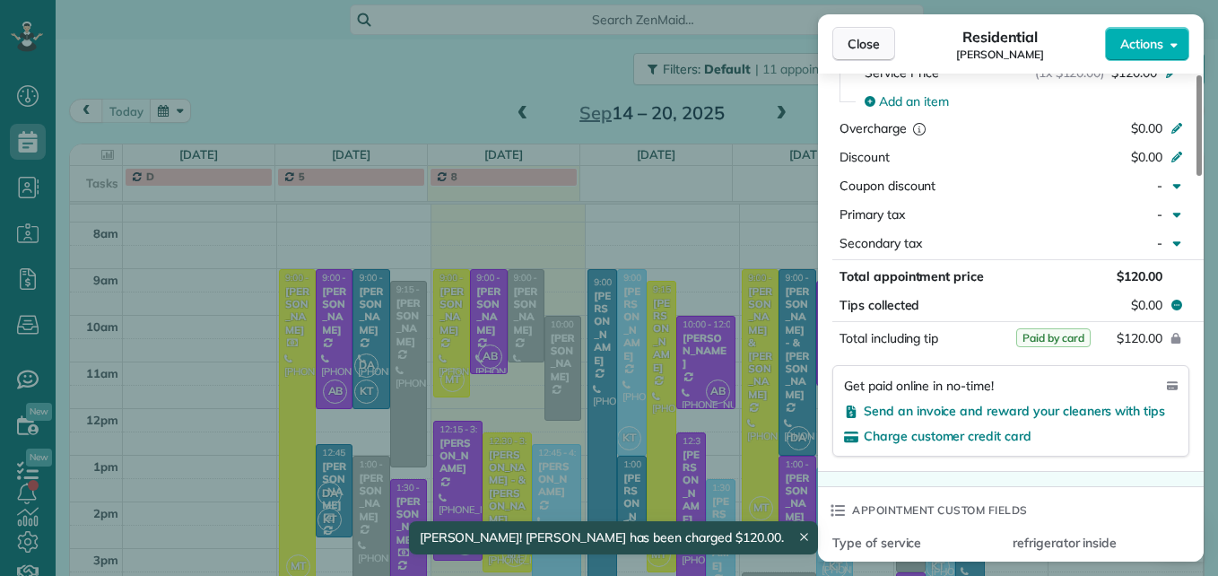
click at [866, 40] on span "Close" at bounding box center [864, 44] width 32 height 18
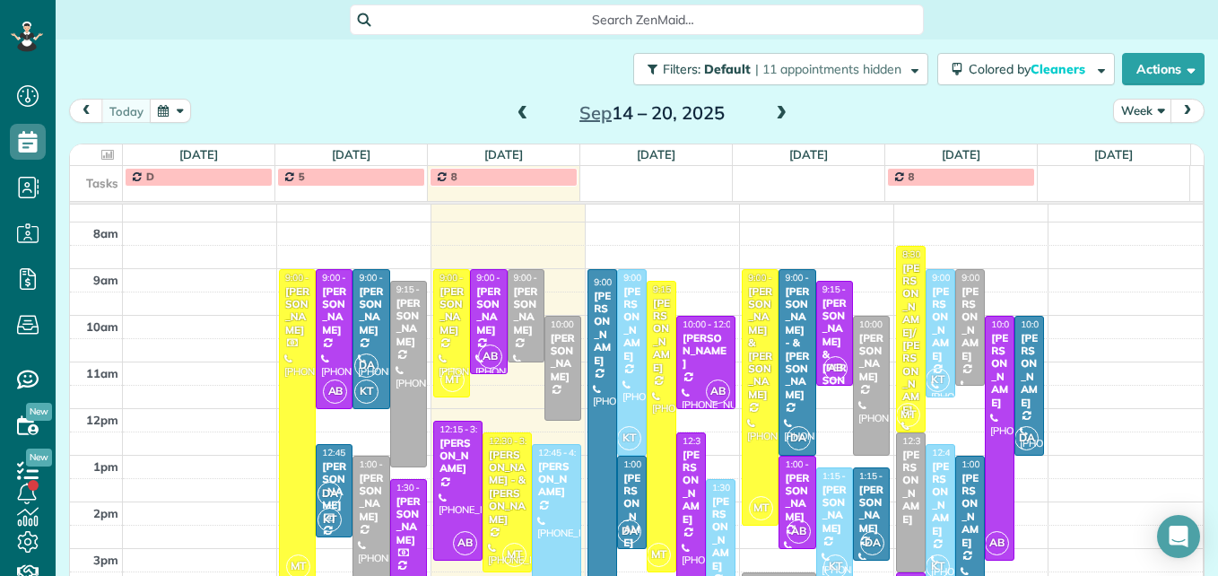
click at [513, 105] on span at bounding box center [523, 113] width 20 height 27
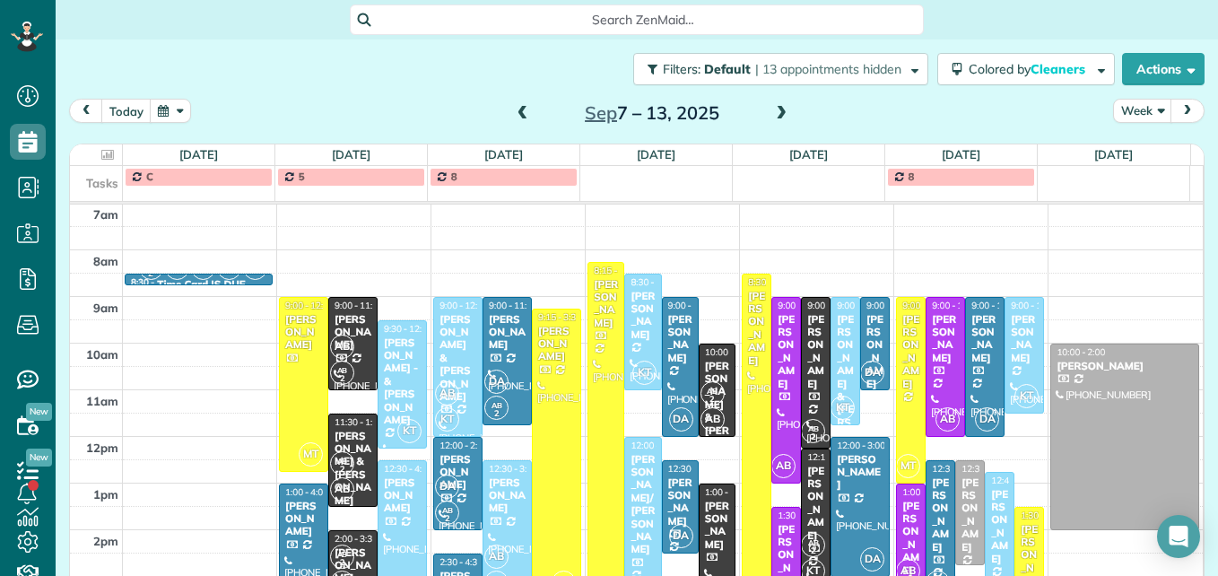
scroll to position [277, 0]
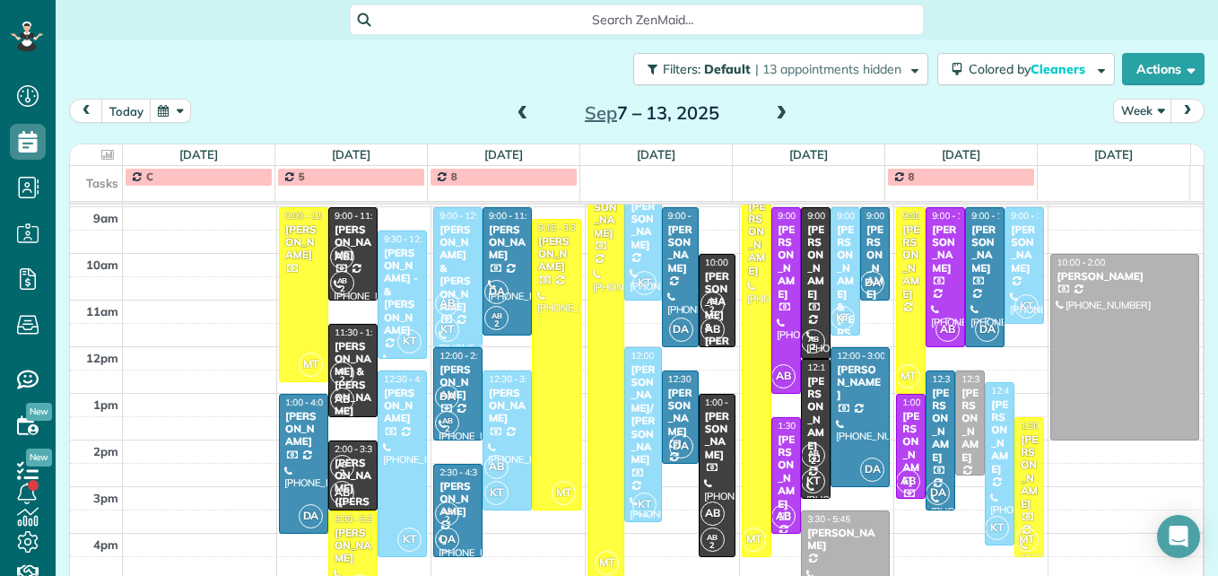
click at [778, 109] on span at bounding box center [781, 114] width 20 height 16
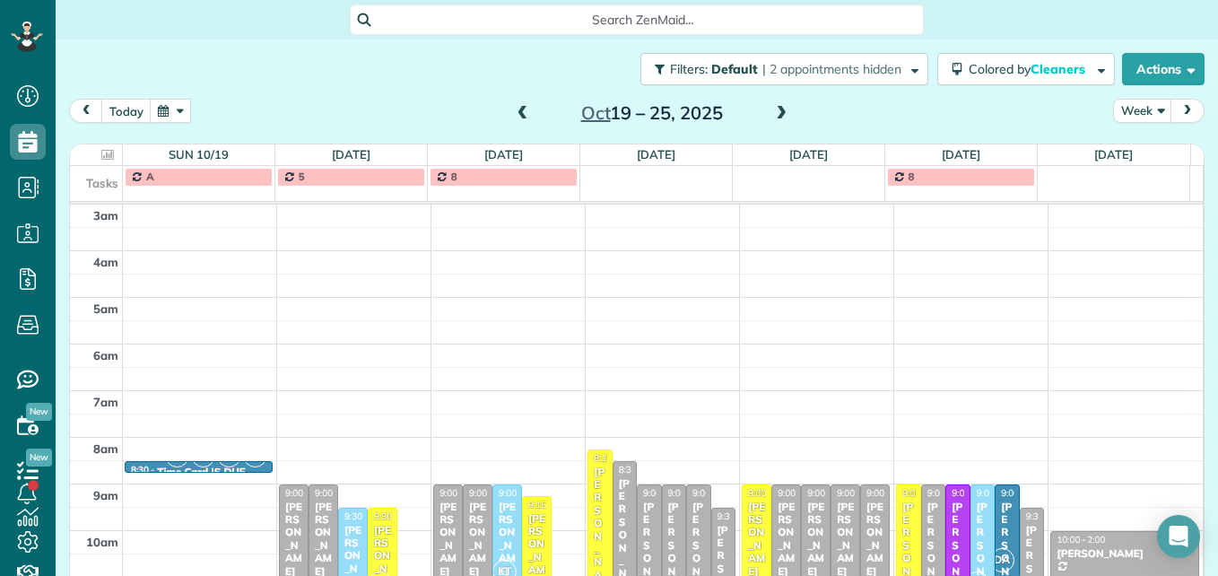
scroll to position [187, 0]
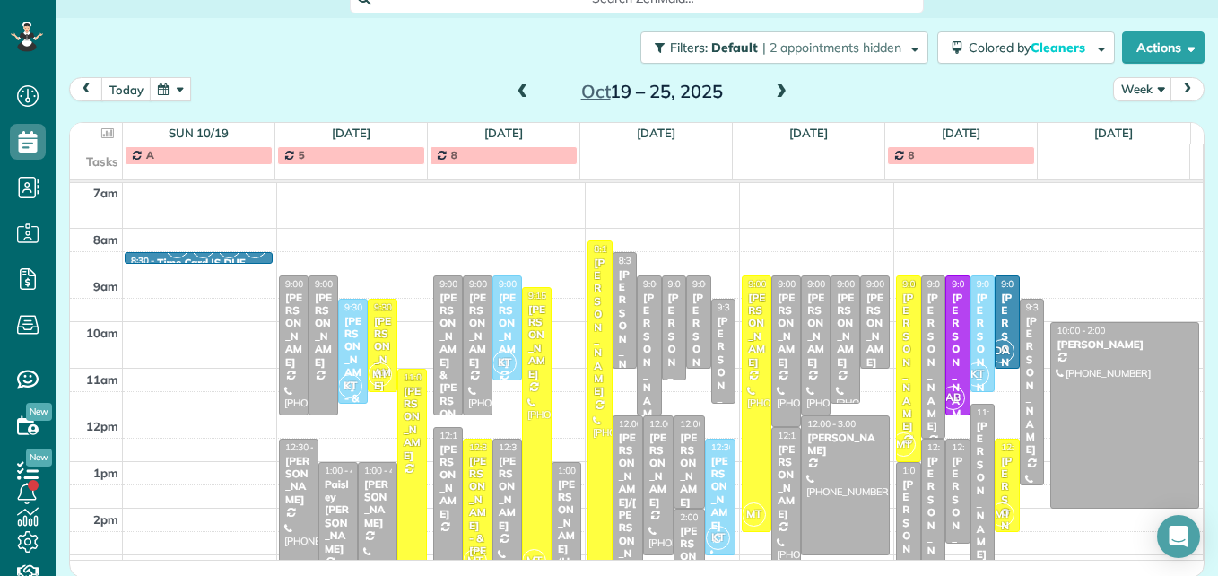
click at [515, 86] on span at bounding box center [523, 92] width 20 height 16
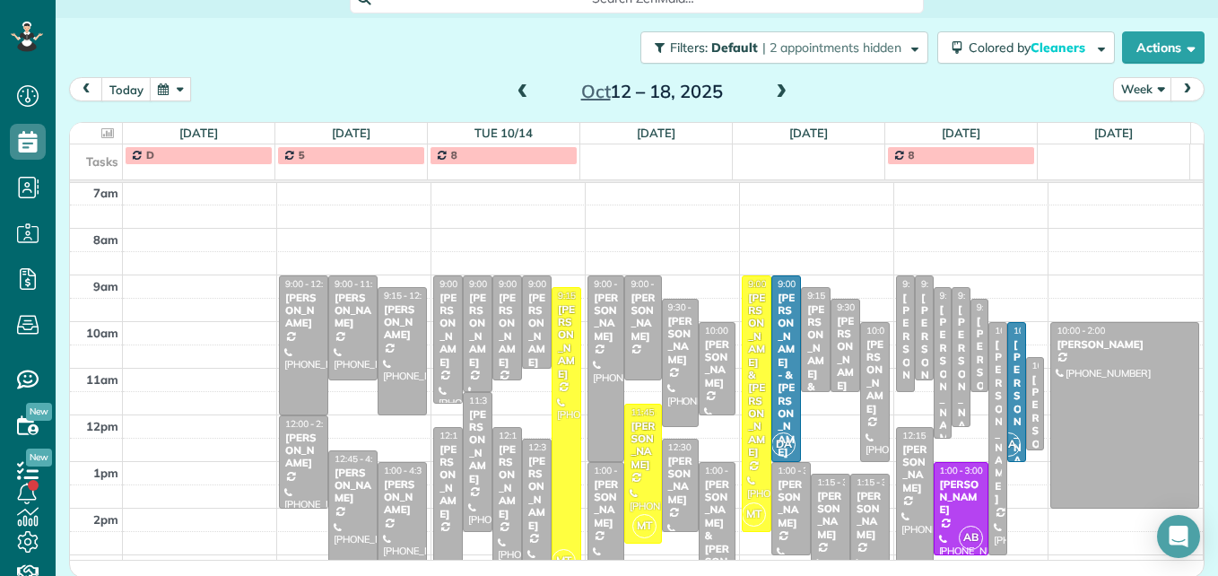
click at [515, 86] on span at bounding box center [523, 92] width 20 height 16
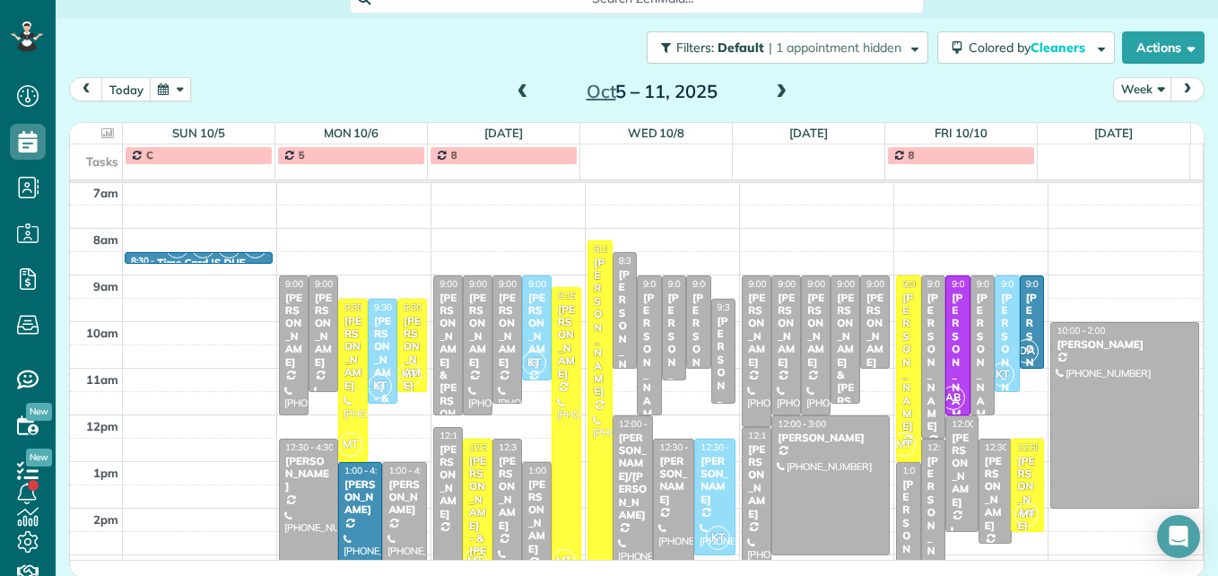
click at [515, 86] on span at bounding box center [523, 92] width 20 height 16
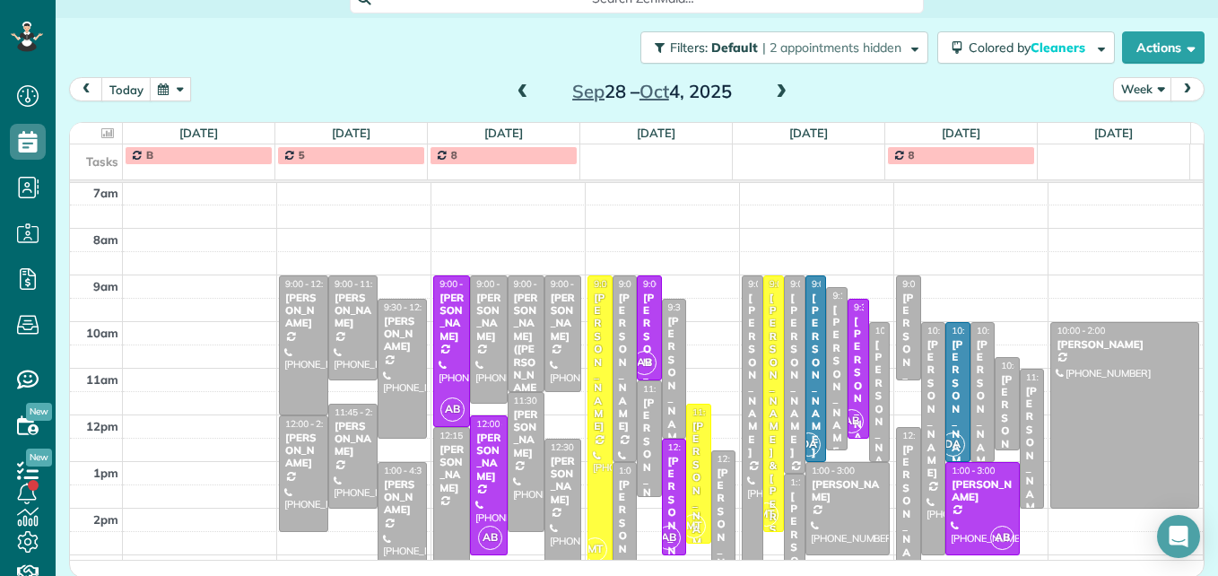
click at [515, 86] on span at bounding box center [523, 92] width 20 height 16
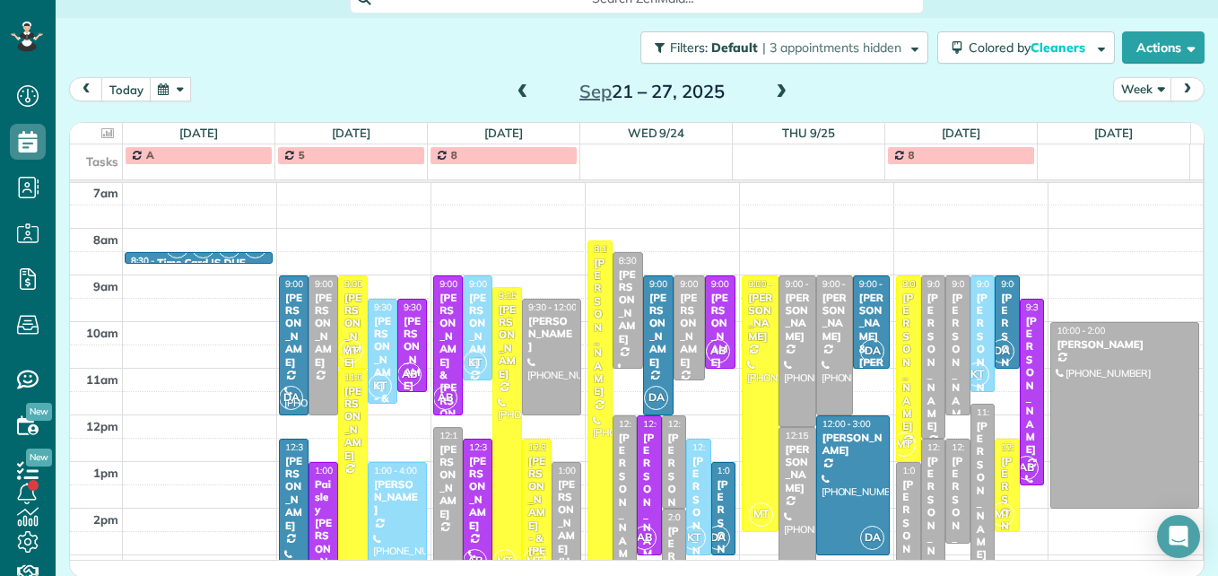
scroll to position [277, 0]
